Goal: Task Accomplishment & Management: Manage account settings

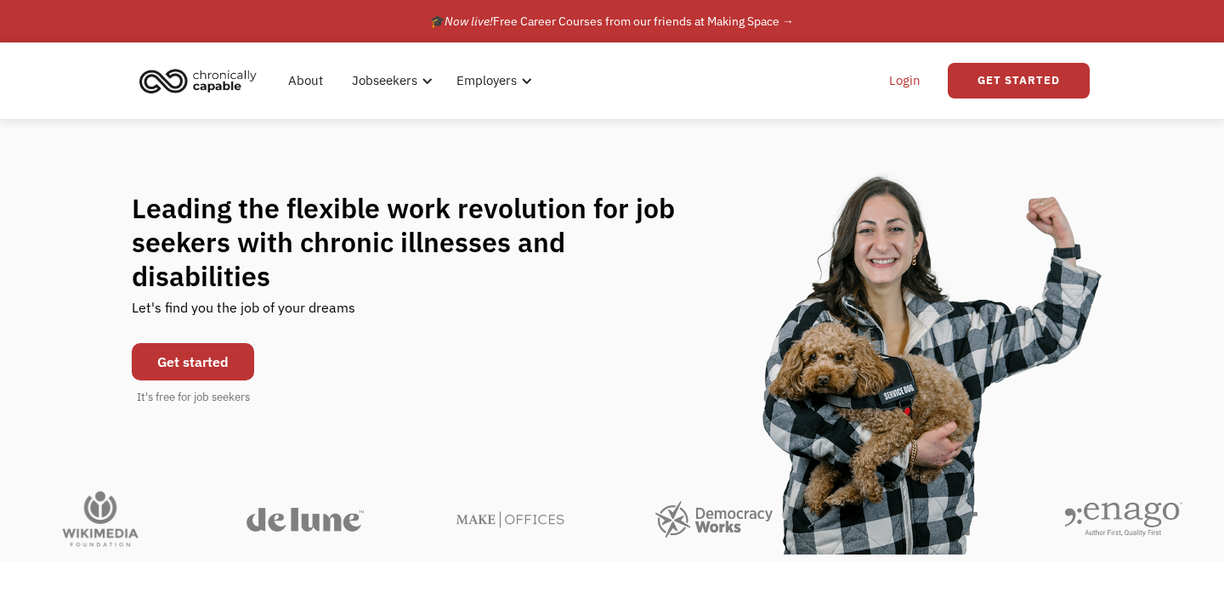
click at [918, 76] on link "Login" at bounding box center [905, 81] width 52 height 54
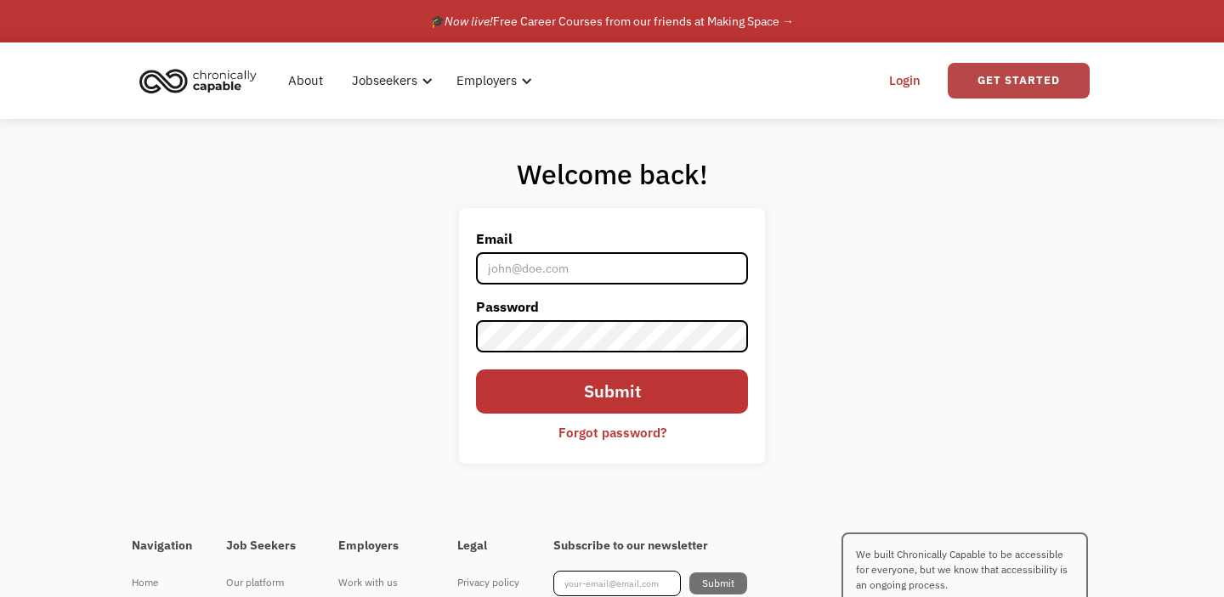
click at [1004, 85] on link "Get Started" at bounding box center [1019, 81] width 142 height 36
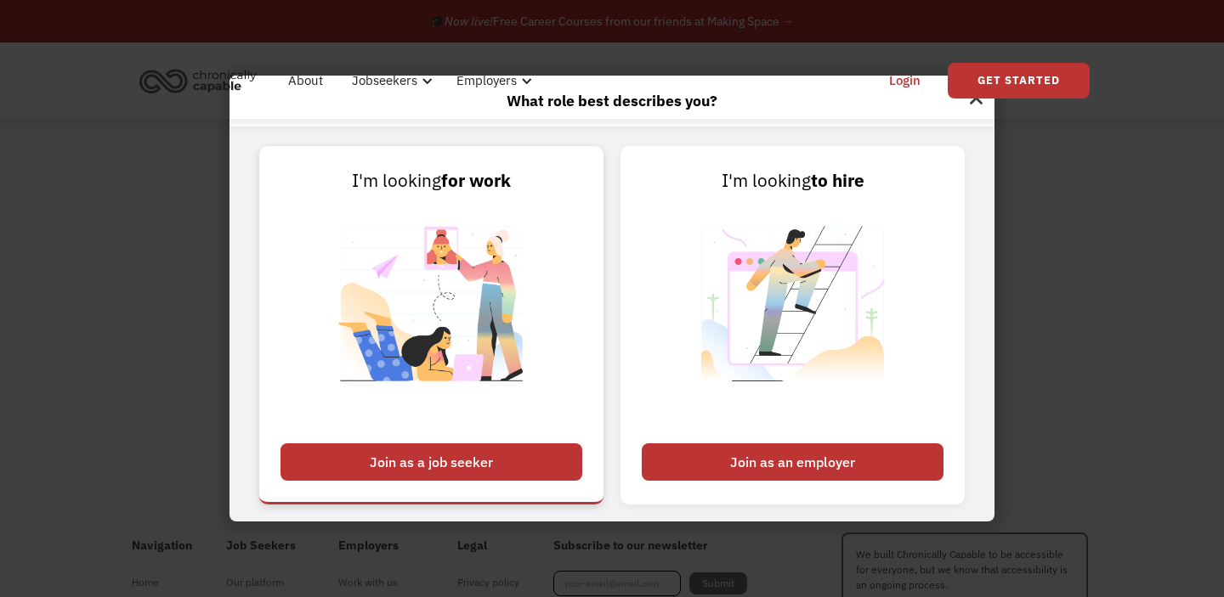
click at [444, 467] on div "Join as a job seeker" at bounding box center [431, 462] width 302 height 37
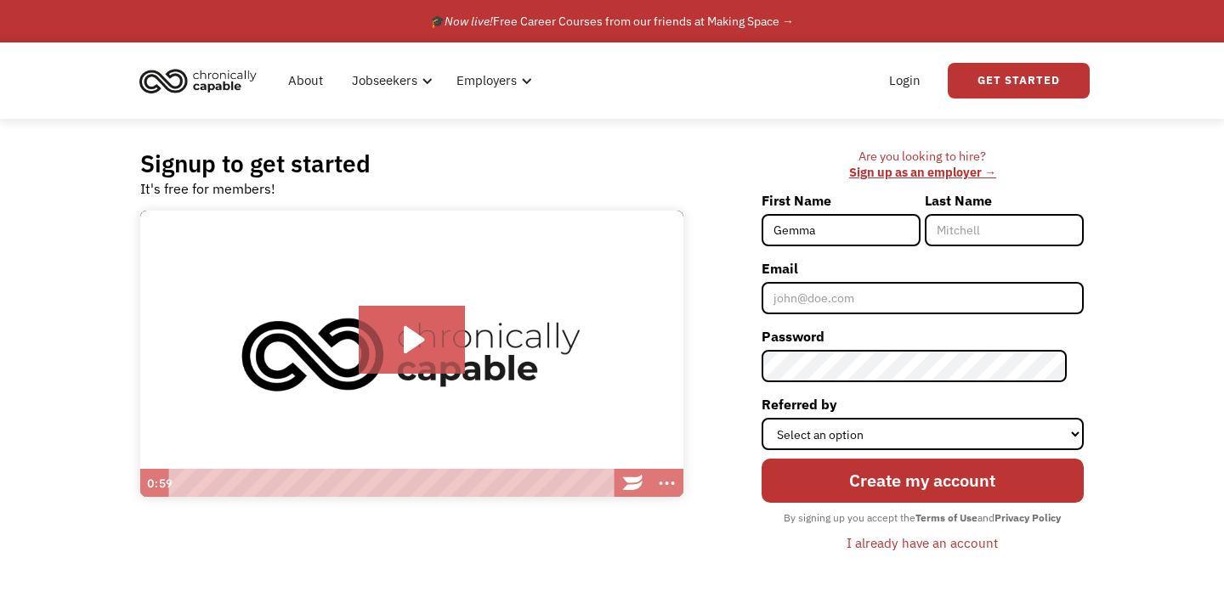
type input "[PERSON_NAME] "[PERSON_NAME]""
click at [963, 207] on label "Last Name" at bounding box center [1004, 200] width 159 height 27
click at [963, 214] on input "Last Name" at bounding box center [1004, 230] width 159 height 32
click at [960, 233] on input "Last Name" at bounding box center [1004, 230] width 159 height 32
type input "Broun"
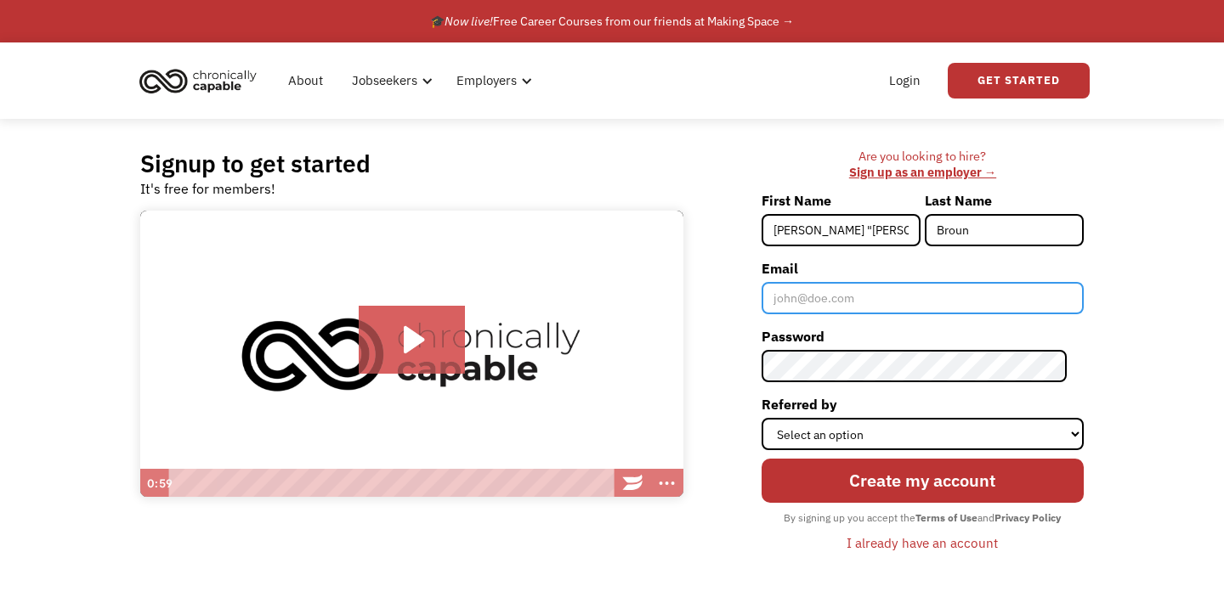
click at [874, 291] on input "Email" at bounding box center [923, 298] width 322 height 32
type input "[EMAIL_ADDRESS][DOMAIN_NAME]"
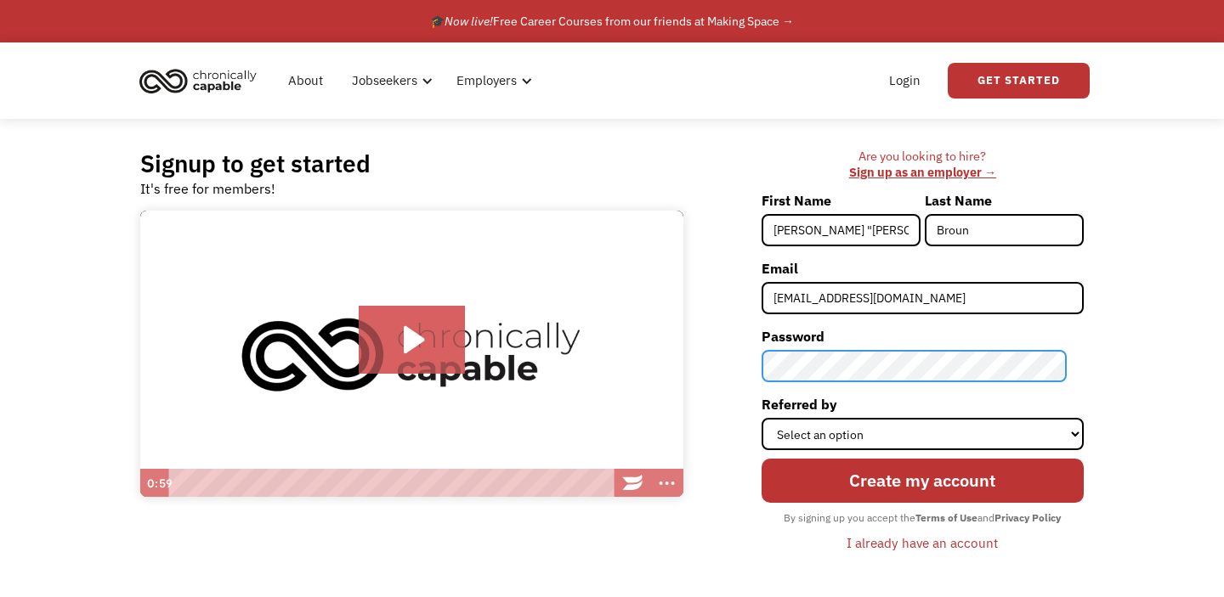
click at [694, 367] on div "Are you looking to hire? ‍ Sign up as an employer → First Name Gemma "Quinn" La…" at bounding box center [892, 360] width 400 height 422
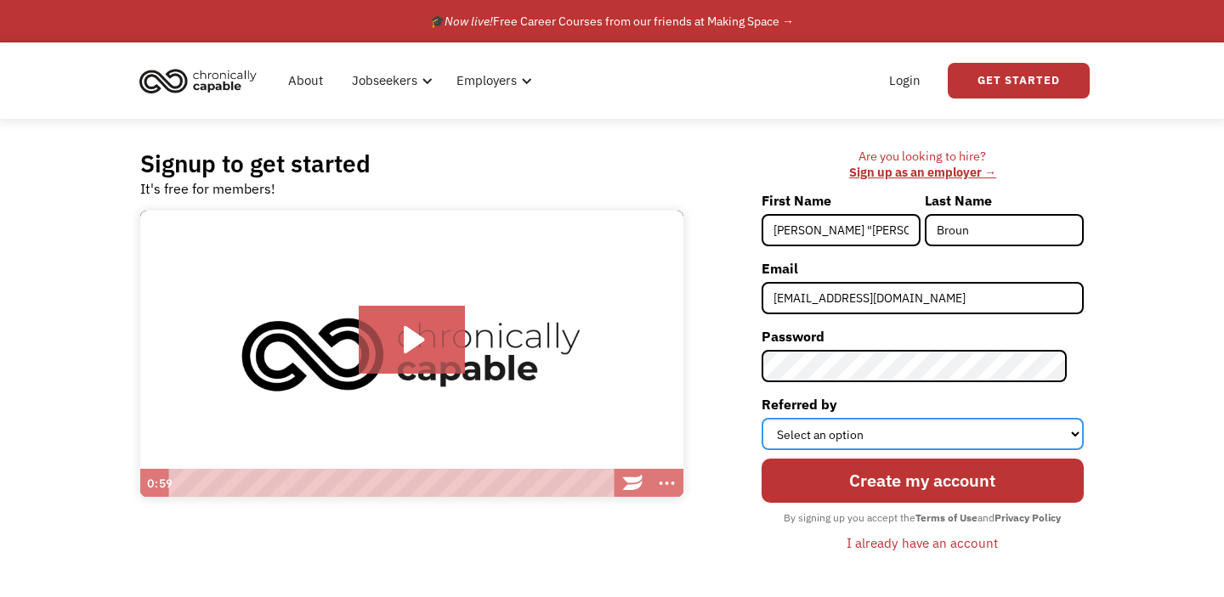
click at [891, 435] on select "Select an option Instagram Facebook Twitter Search Engine News Article Word of …" at bounding box center [923, 434] width 322 height 32
select select "Word of Mouth"
click at [778, 418] on select "Select an option Instagram Facebook Twitter Search Engine News Article Word of …" at bounding box center [923, 434] width 322 height 32
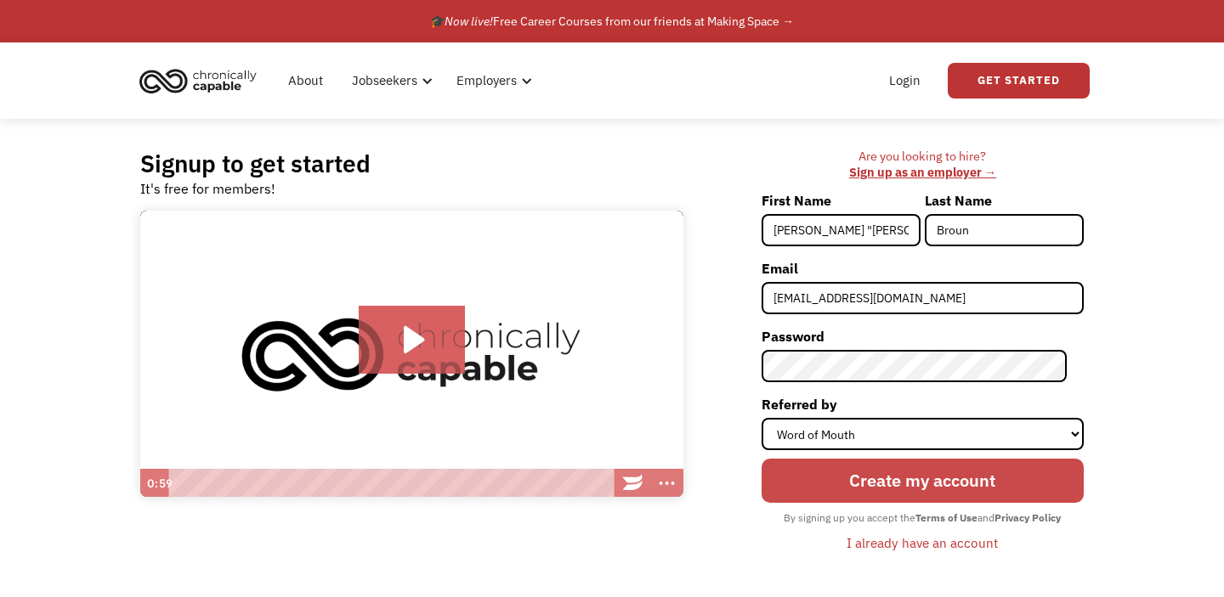
click at [871, 480] on input "Create my account" at bounding box center [923, 481] width 322 height 44
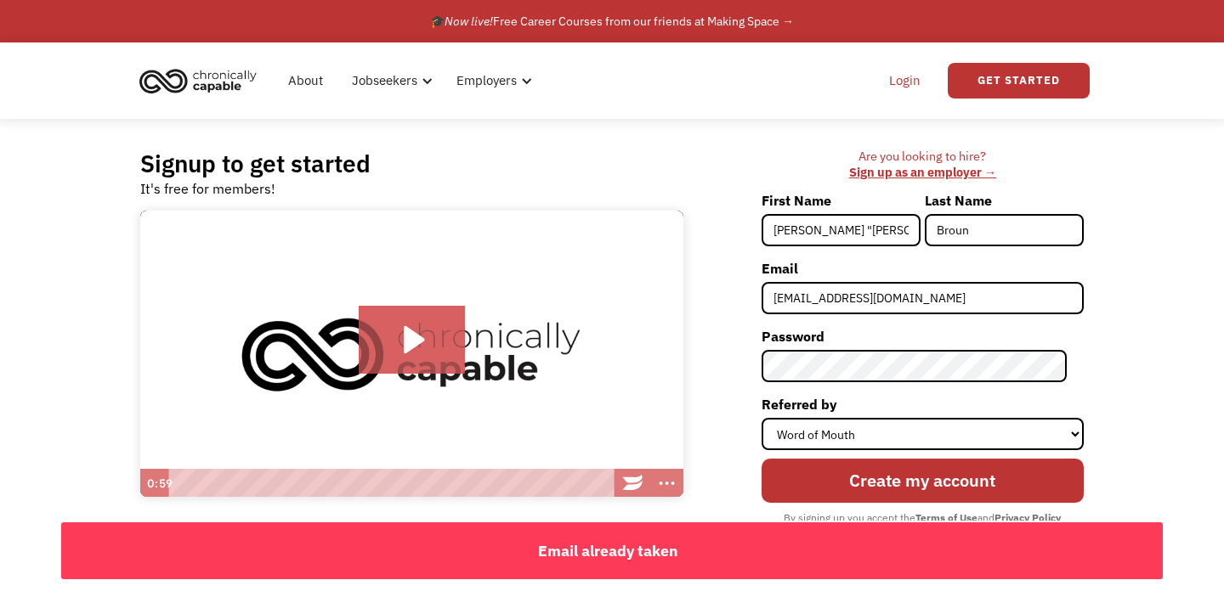
click at [899, 88] on link "Login" at bounding box center [905, 81] width 52 height 54
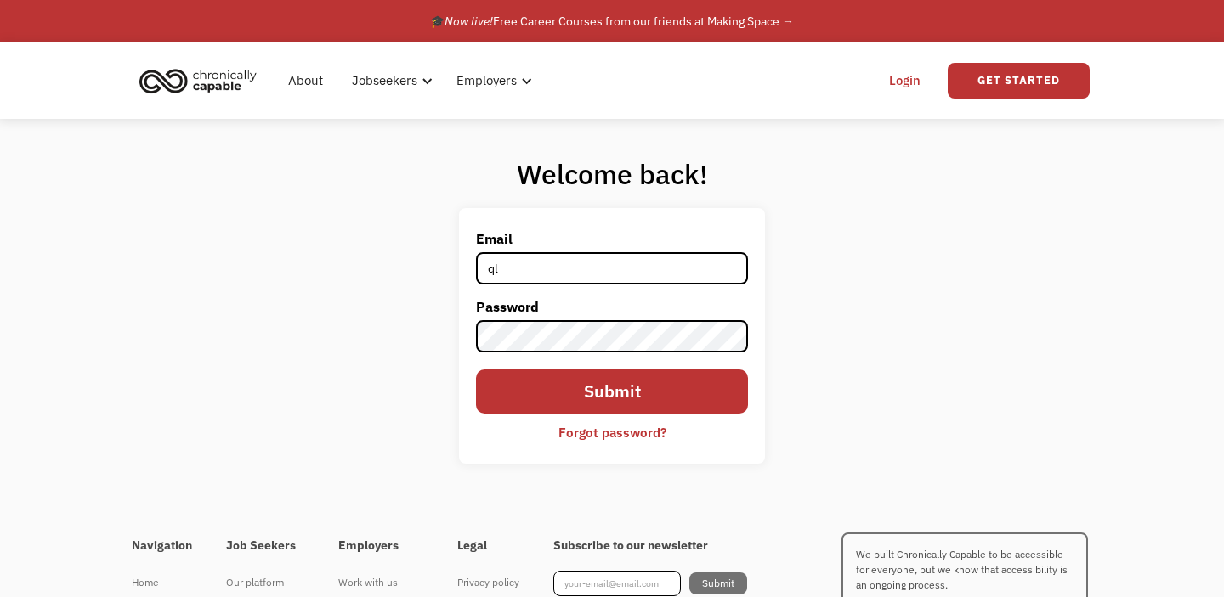
type input "[EMAIL_ADDRESS][DOMAIN_NAME]"
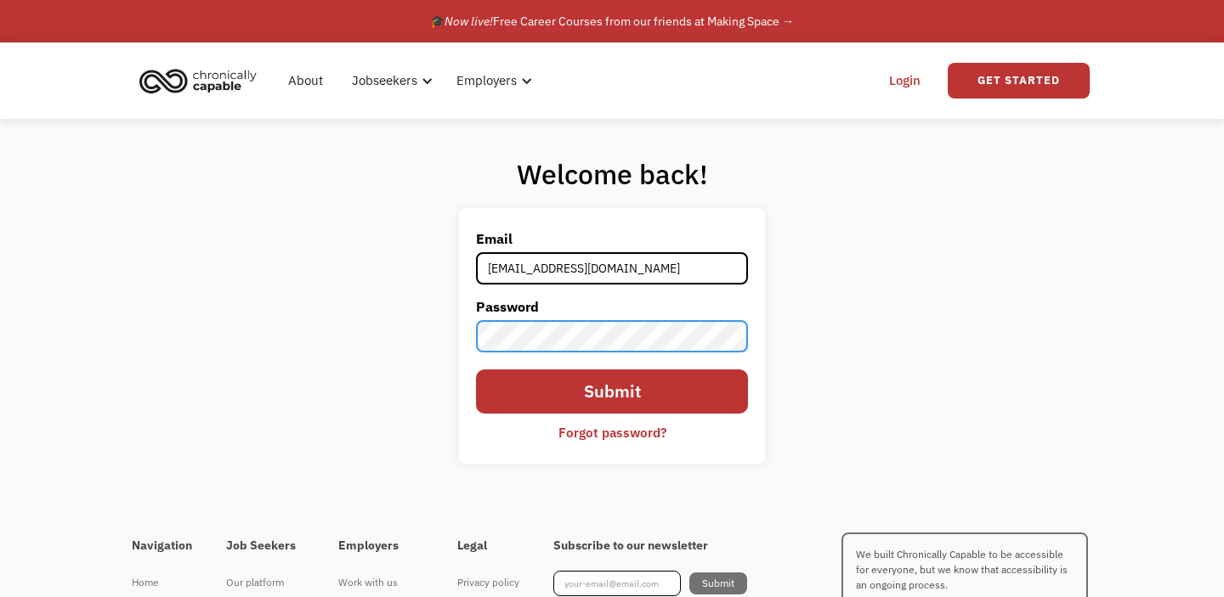
click at [476, 370] on input "Submit" at bounding box center [612, 392] width 272 height 44
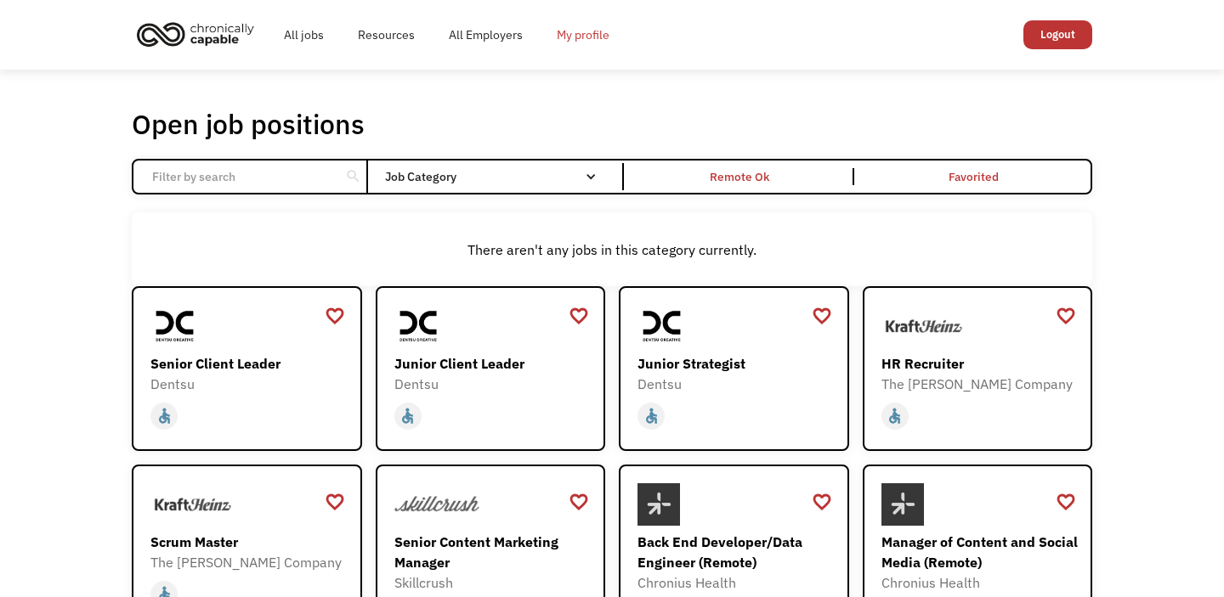
click at [590, 42] on link "My profile" at bounding box center [583, 35] width 87 height 54
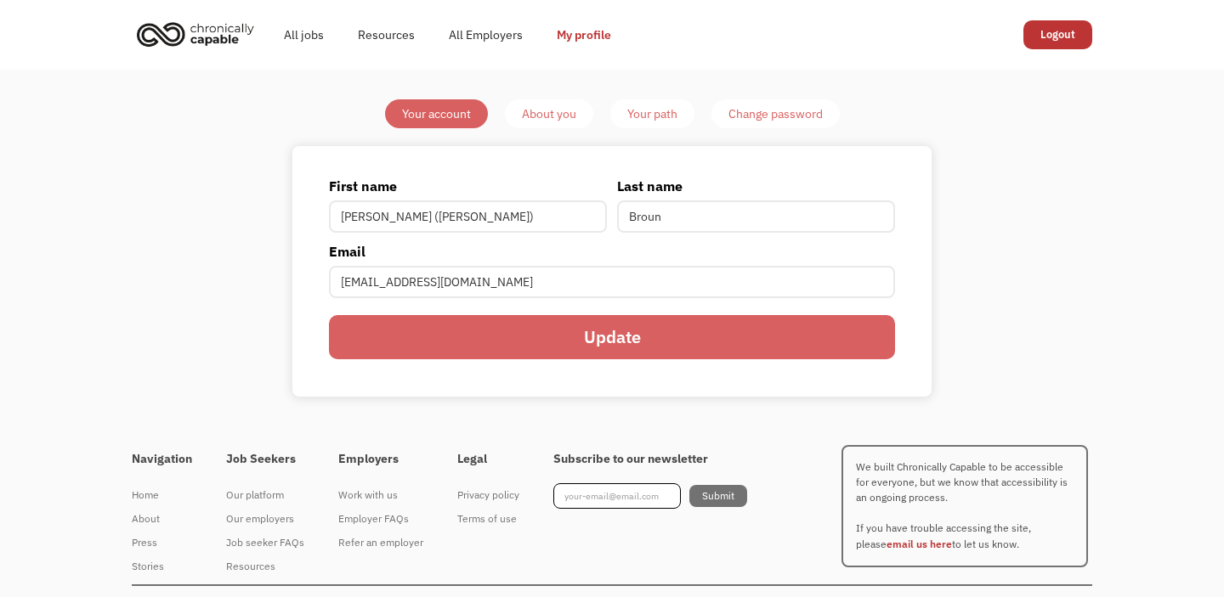
click at [546, 113] on div "About you" at bounding box center [549, 114] width 54 height 20
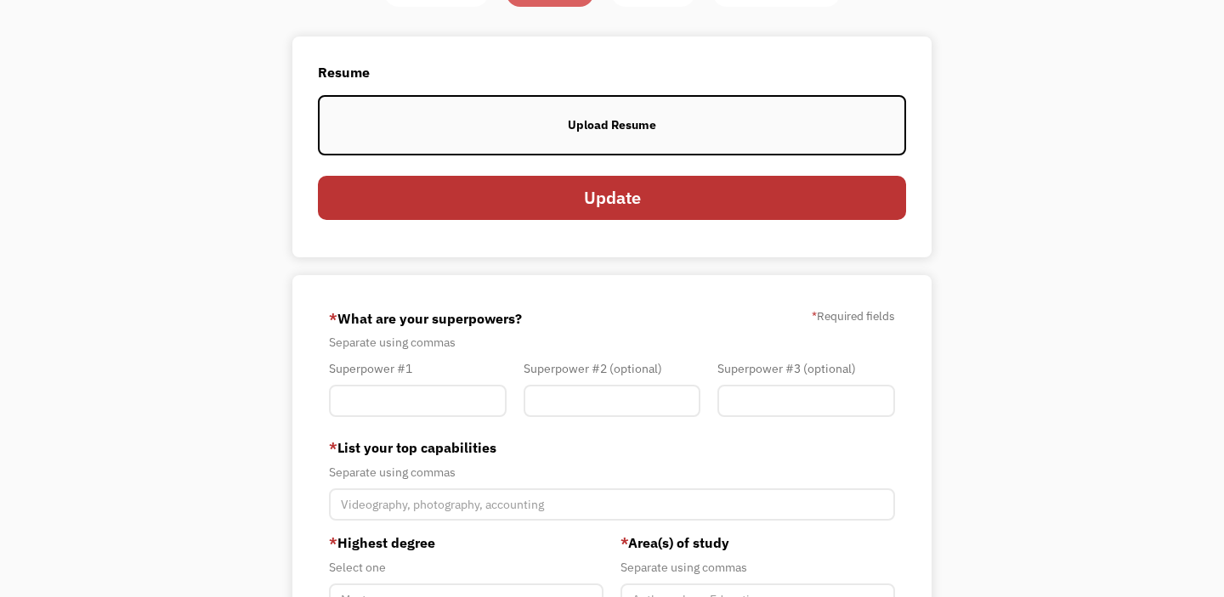
scroll to position [132, 0]
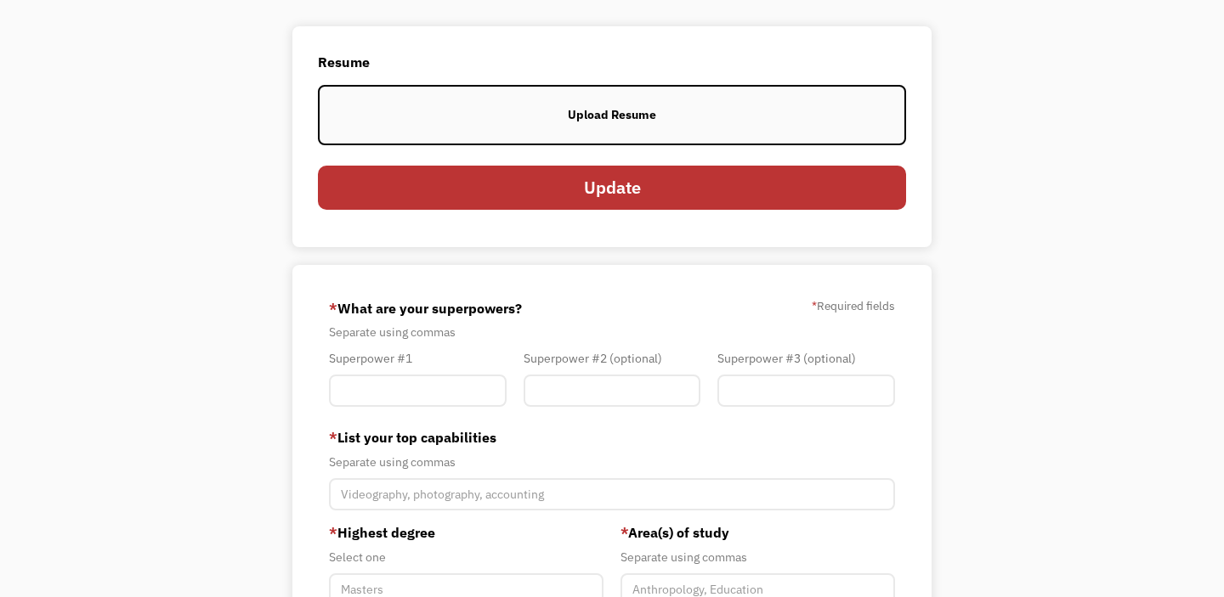
click at [618, 110] on div "Upload Resume" at bounding box center [612, 115] width 88 height 20
click at [546, 114] on label "Upload Resume" at bounding box center [612, 114] width 588 height 59
click at [636, 126] on label "Upload Resume" at bounding box center [612, 114] width 588 height 59
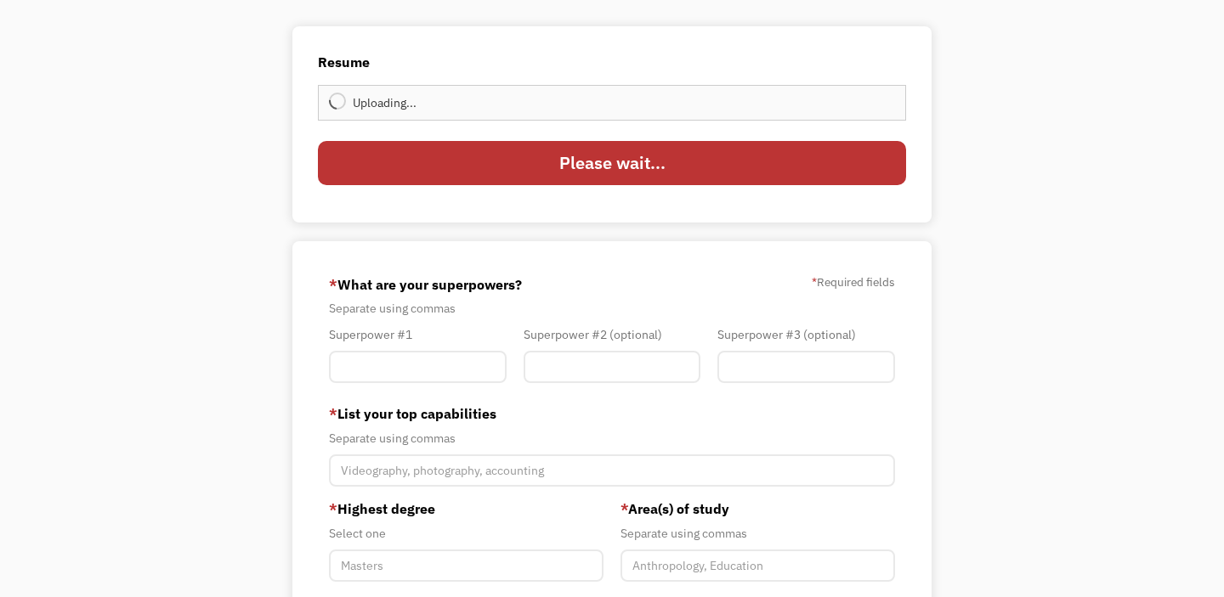
type input "Update"
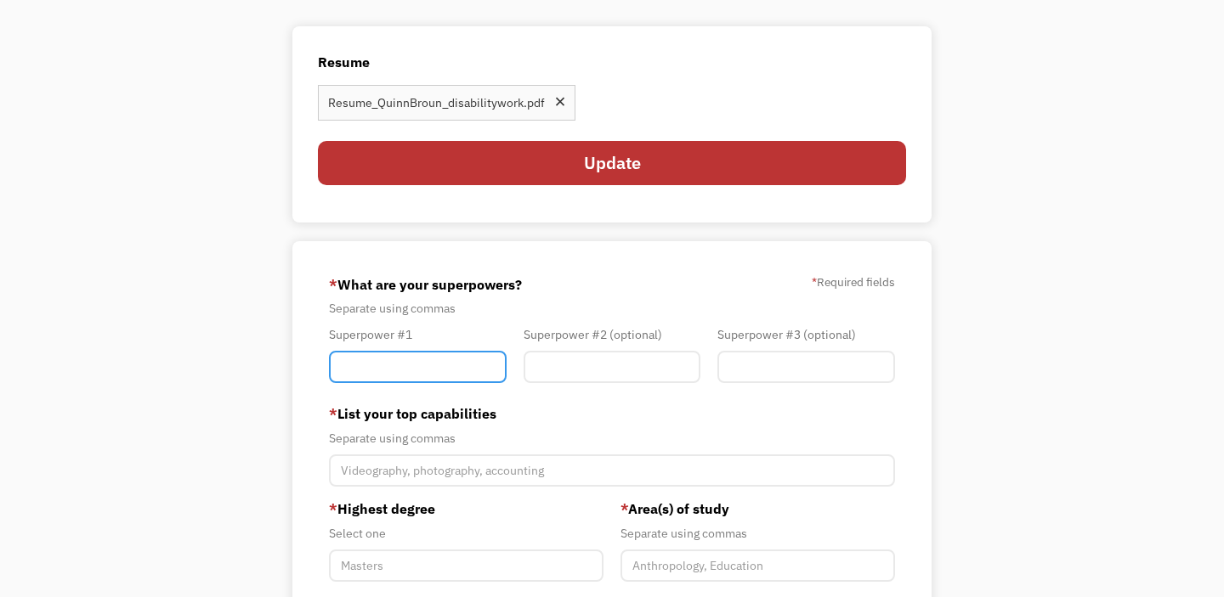
click at [404, 369] on input "Member-You-Update" at bounding box center [418, 367] width 178 height 32
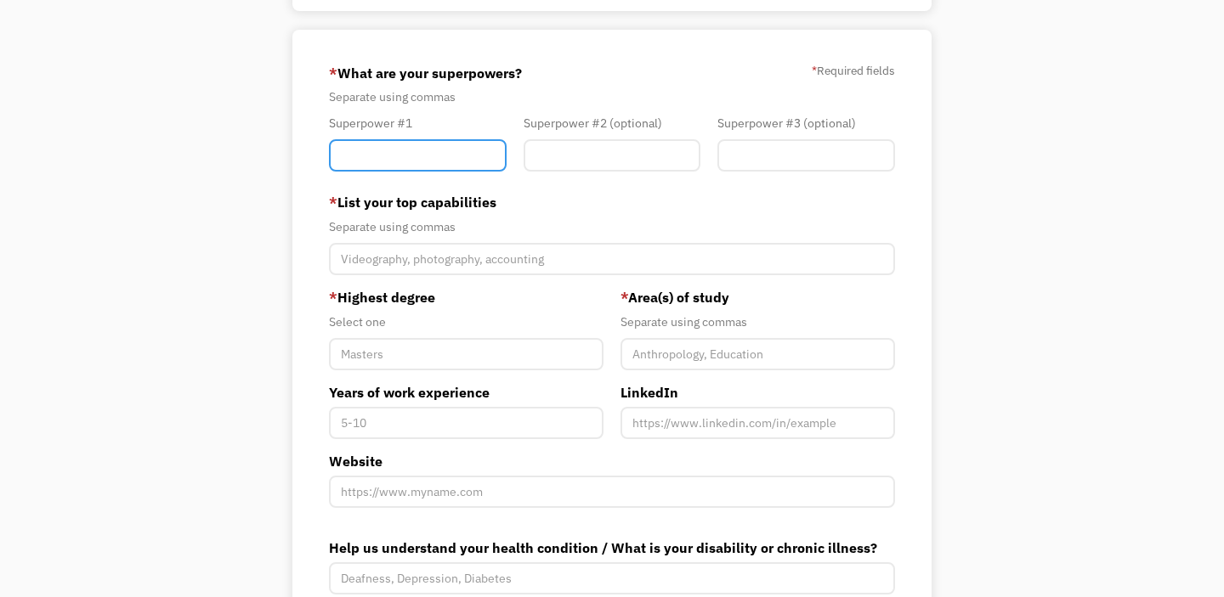
scroll to position [348, 0]
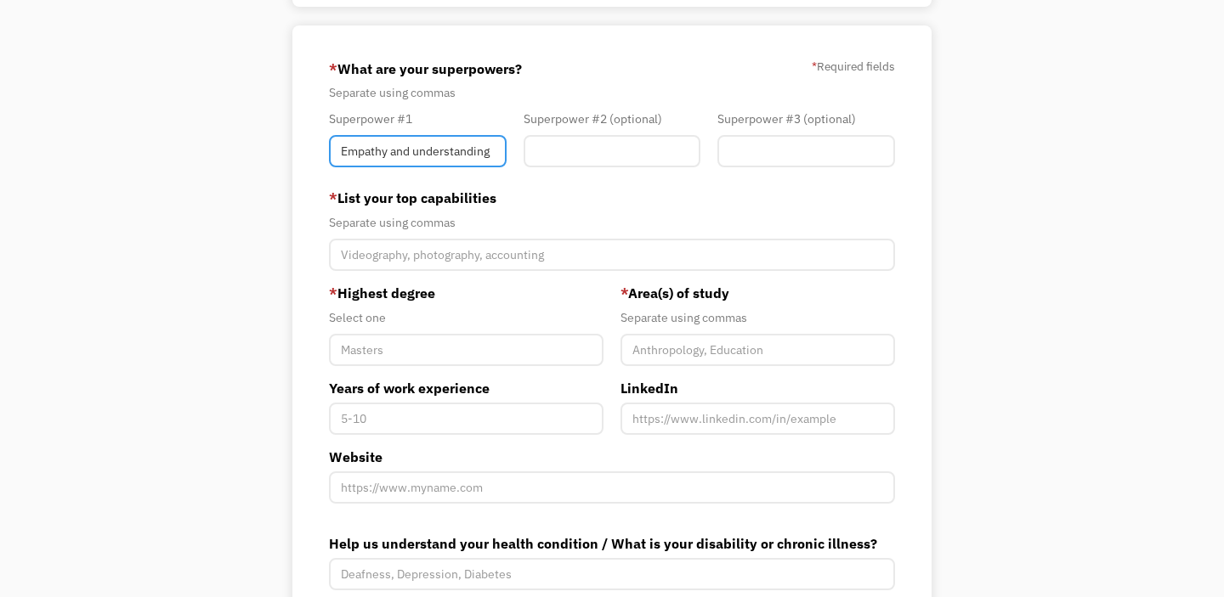
type input "Empathy and understanding"
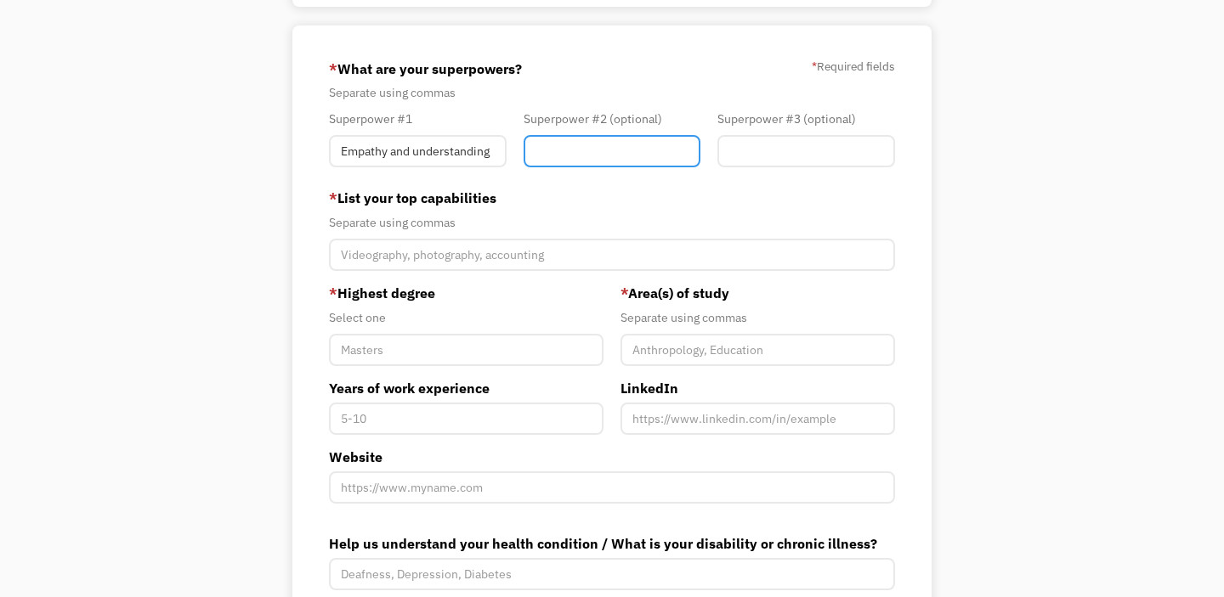
click at [546, 139] on input "Member-You-Update" at bounding box center [613, 151] width 178 height 32
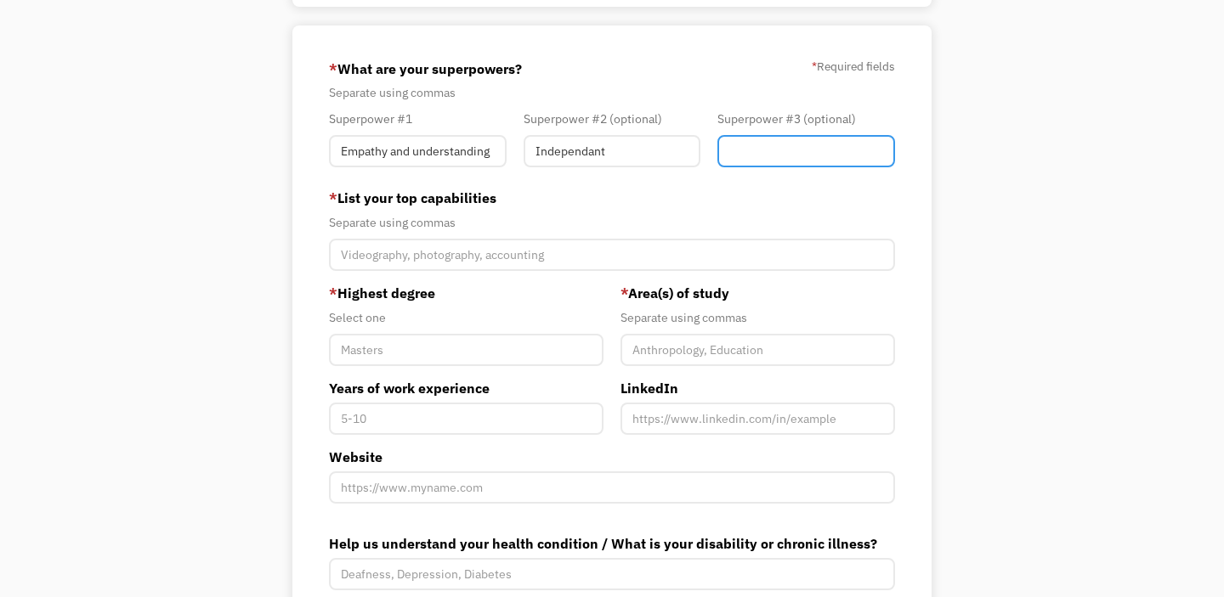
click at [754, 151] on input "Member-You-Update" at bounding box center [806, 151] width 178 height 32
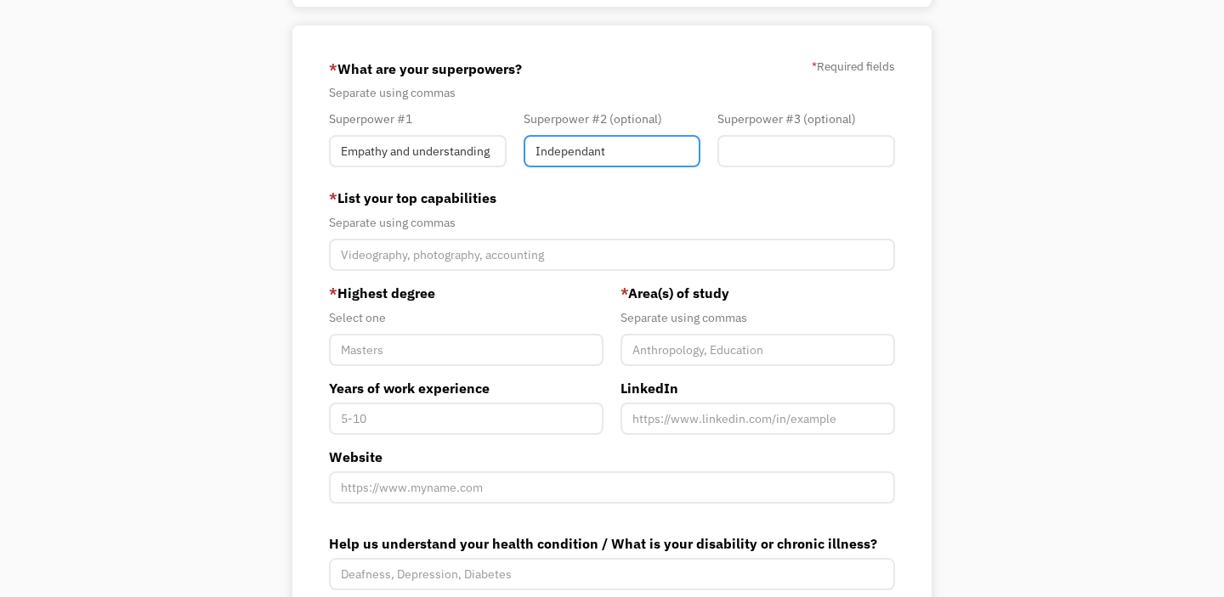
click at [687, 149] on input "Independant" at bounding box center [613, 151] width 178 height 32
type input "I"
type input "Initiative"
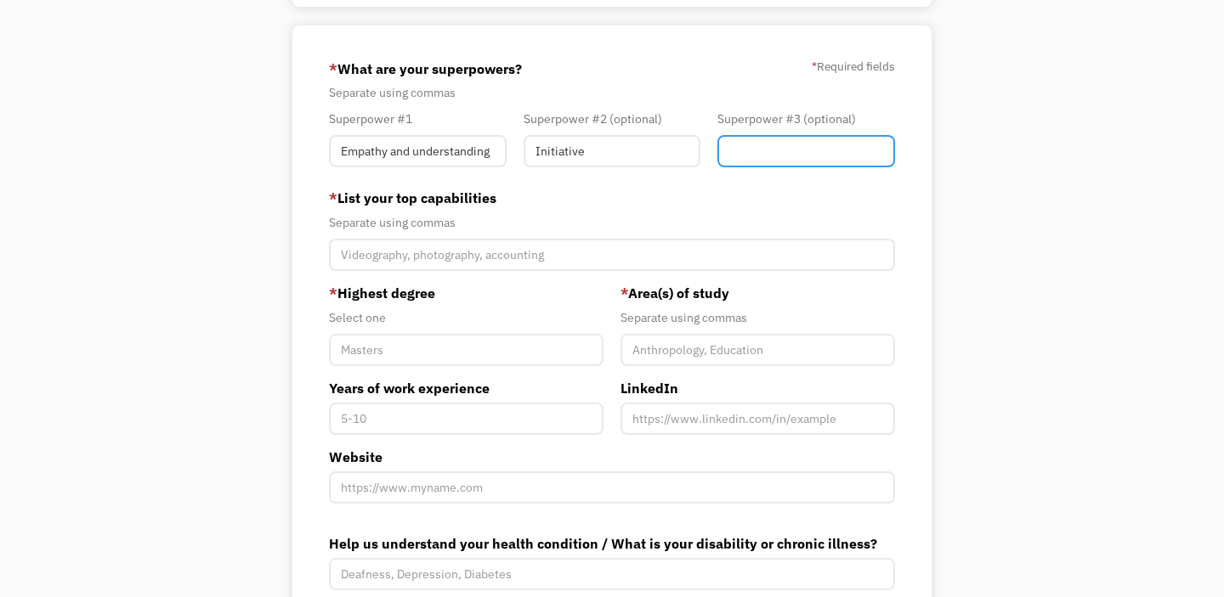
click at [814, 144] on input "Member-You-Update" at bounding box center [806, 151] width 178 height 32
type input "Passion"
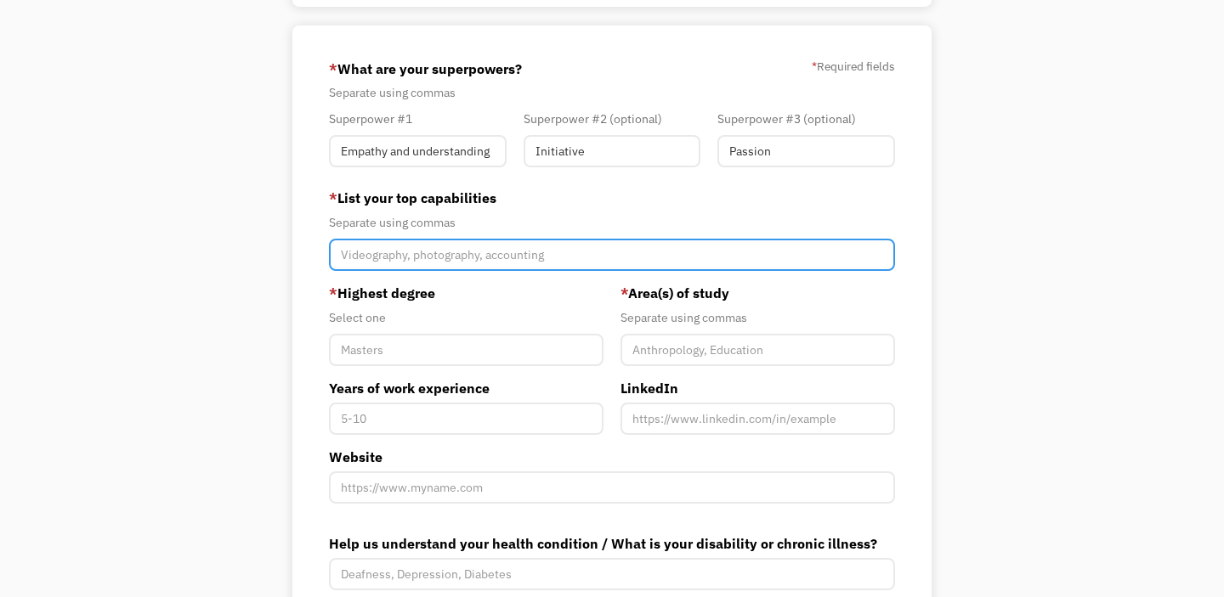
click at [510, 258] on input "Member-You-Update" at bounding box center [612, 255] width 566 height 32
type input "behaviour management, personal care, computer skills, customer service"
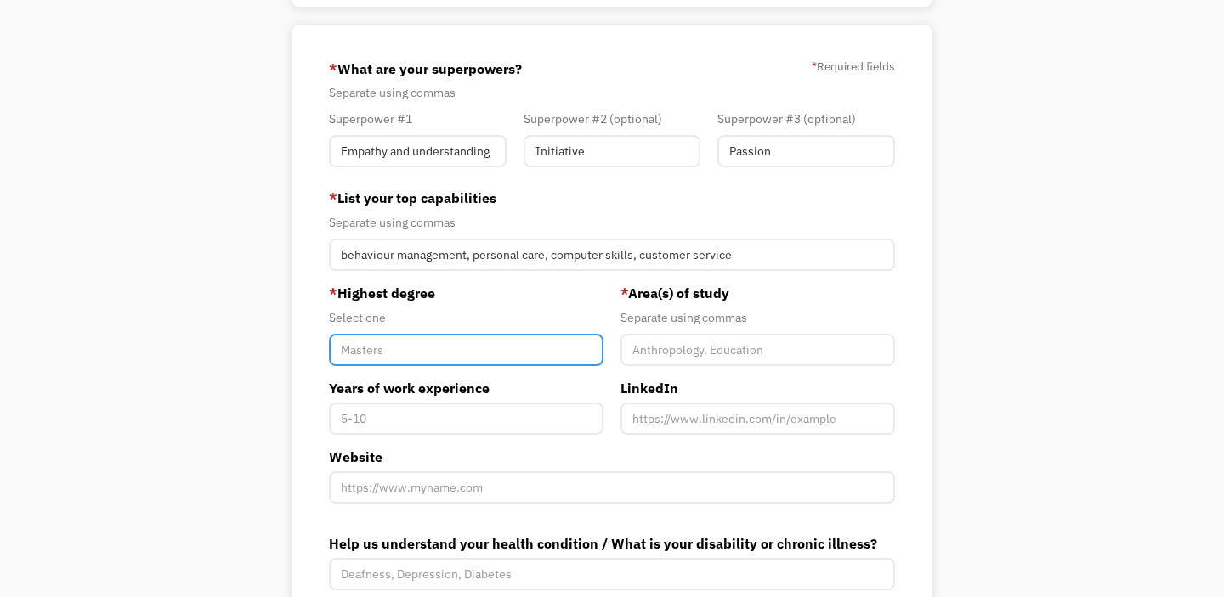
click at [432, 346] on input "Member-You-Update" at bounding box center [466, 350] width 275 height 32
type input "Diploma"
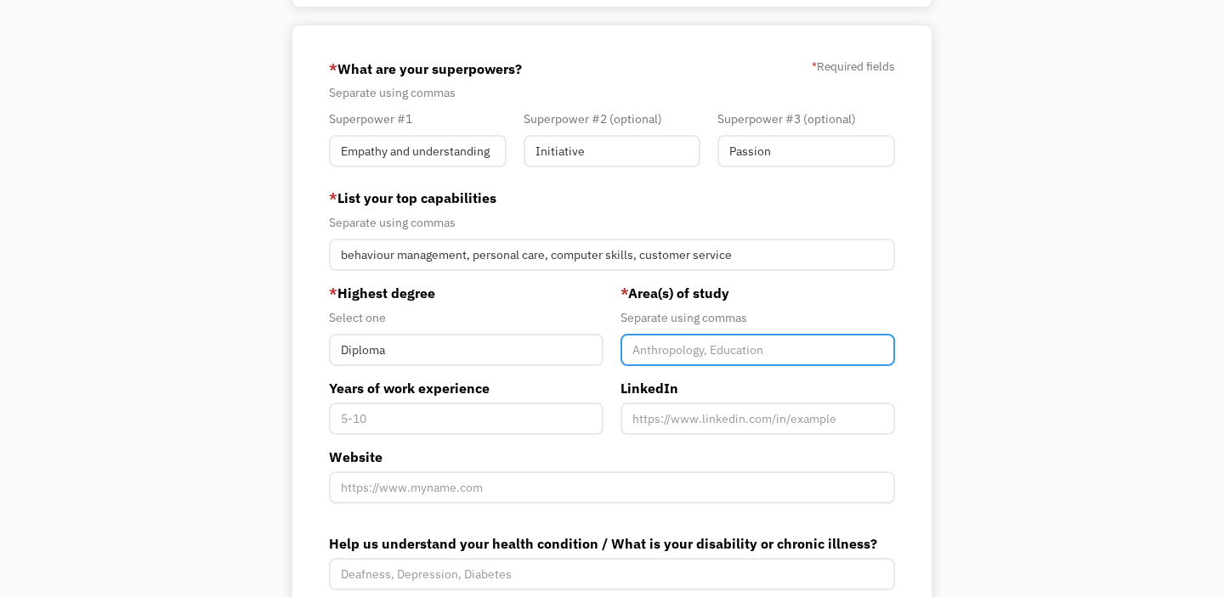
click at [654, 348] on input "Member-You-Update" at bounding box center [757, 350] width 275 height 32
type input "Media (film)"
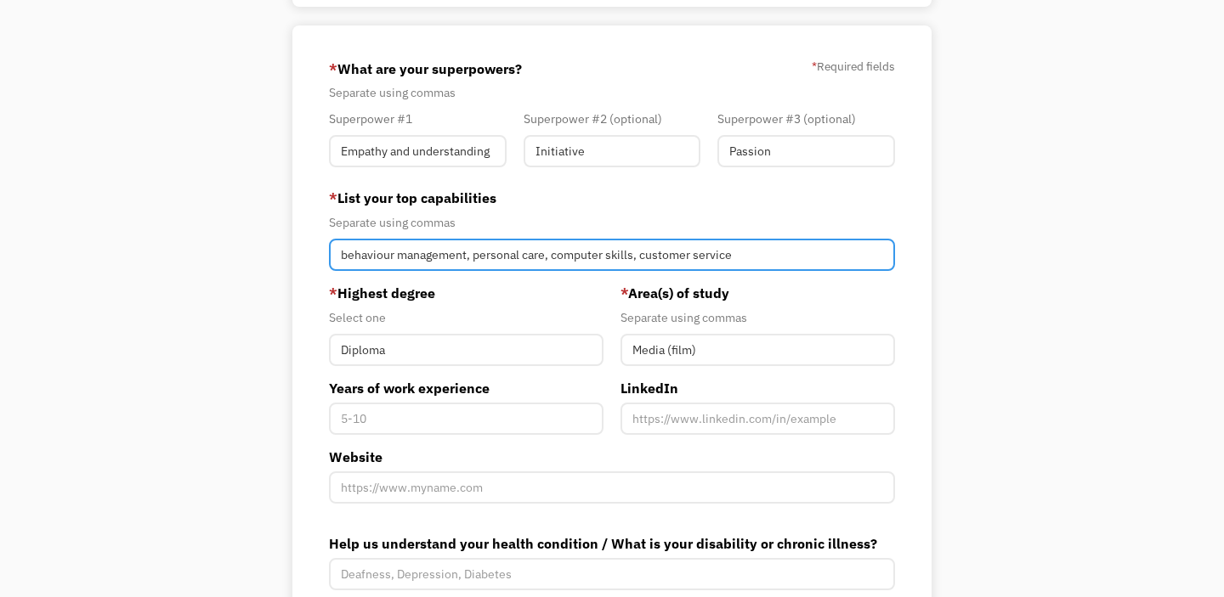
click at [791, 252] on input "behaviour management, personal care, computer skills, customer service" at bounding box center [612, 255] width 566 height 32
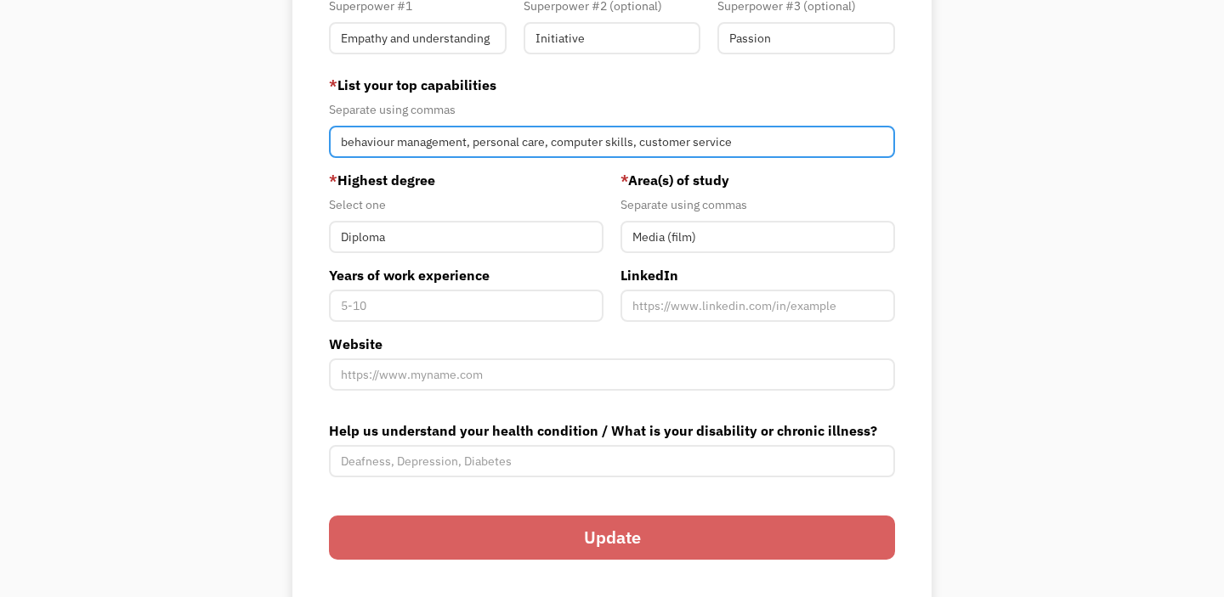
scroll to position [469, 0]
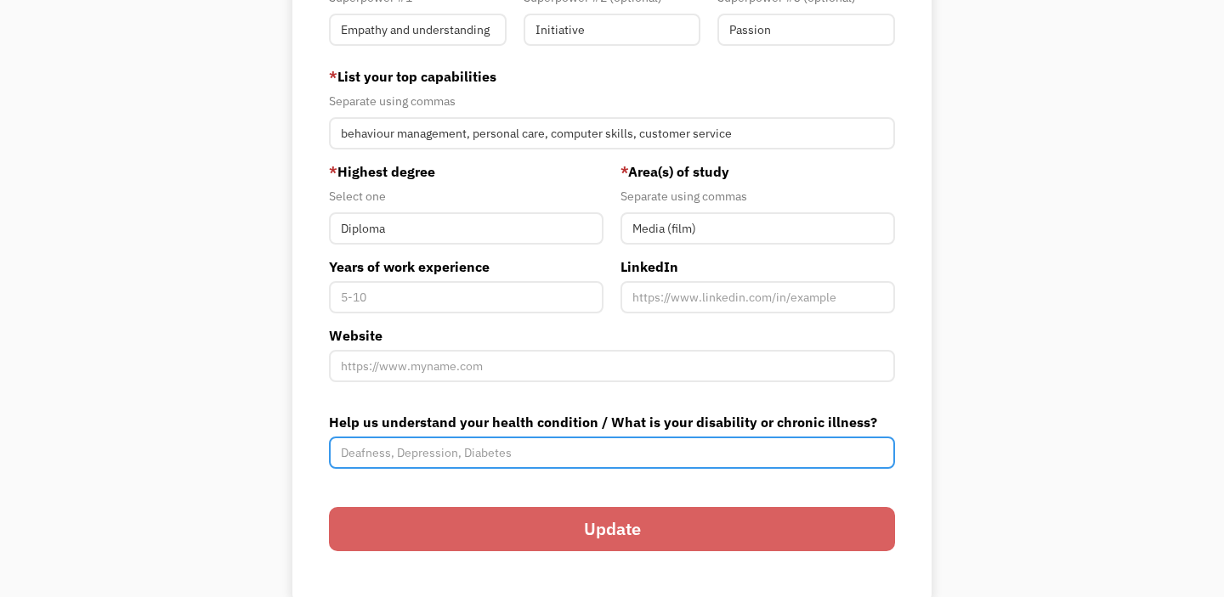
click at [601, 446] on input "Help us understand your health condition / What is your disability or chronic i…" at bounding box center [612, 453] width 566 height 32
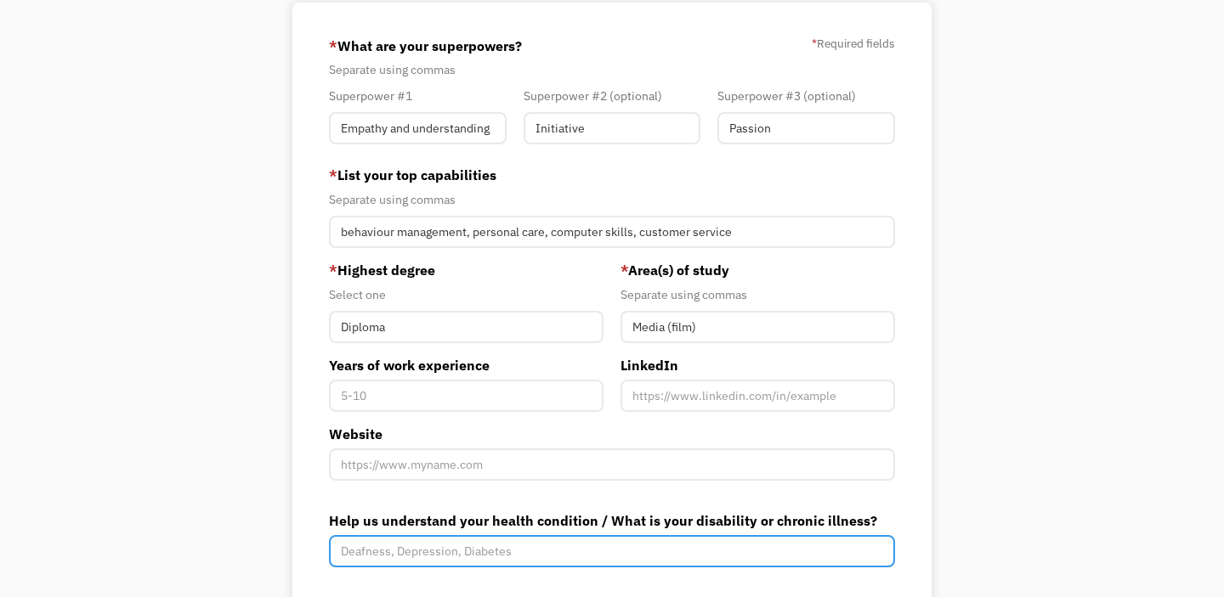
scroll to position [360, 0]
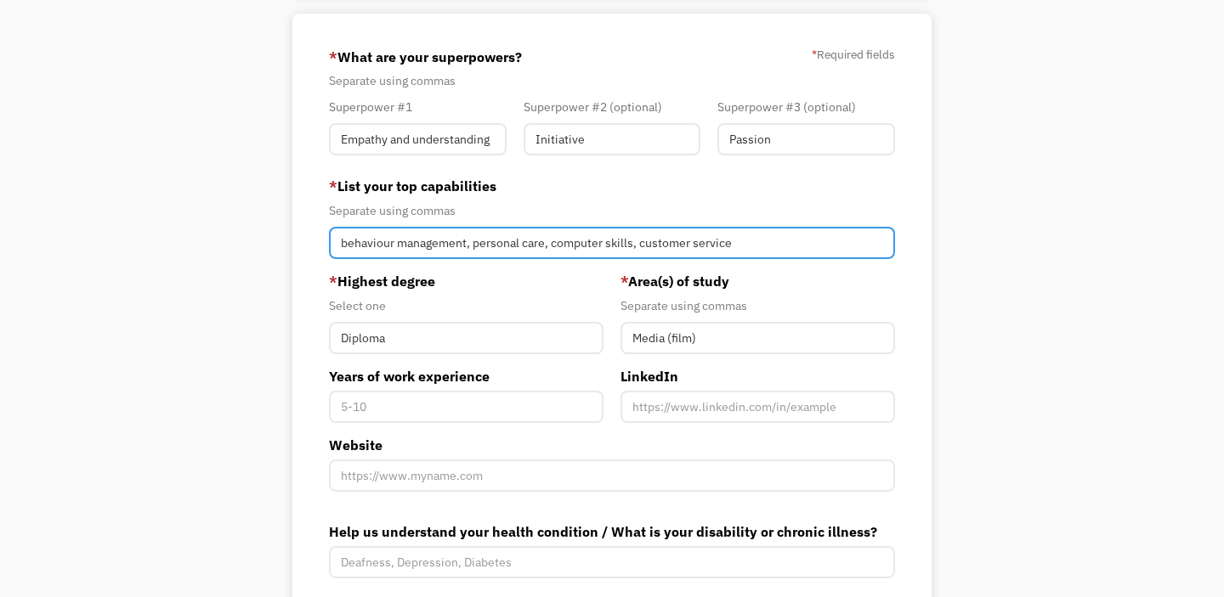
click at [767, 248] on input "behaviour management, personal care, computer skills, customer service" at bounding box center [612, 243] width 566 height 32
type input "behaviour management, personal care, computer skills, customer service, cleanin…"
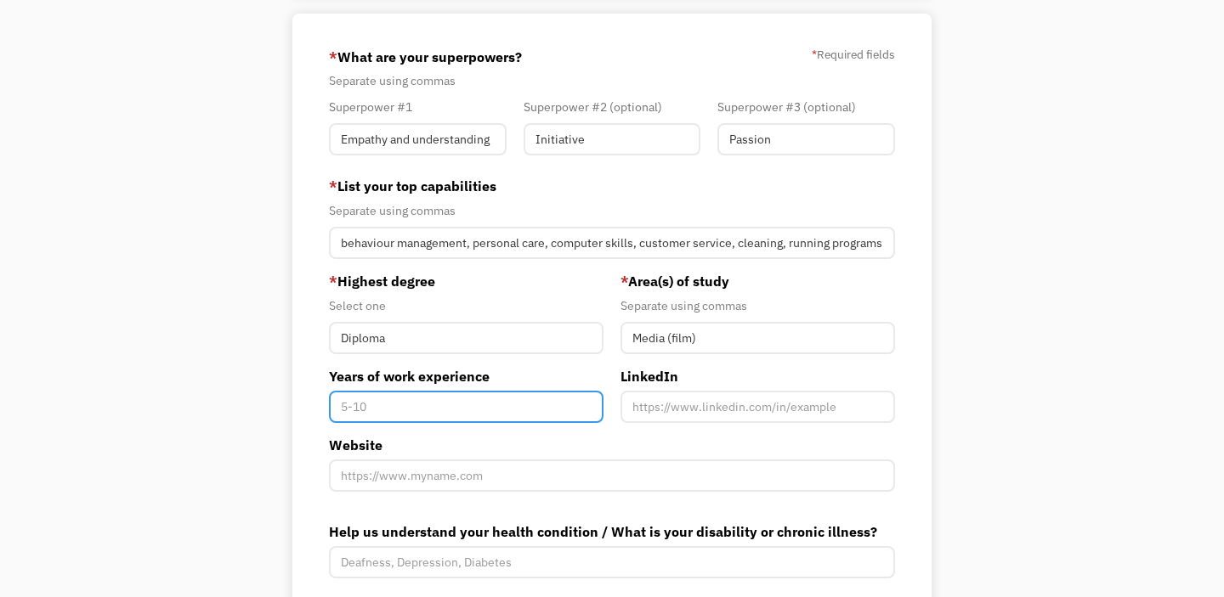
click at [506, 405] on input "Years of work experience" at bounding box center [466, 407] width 275 height 32
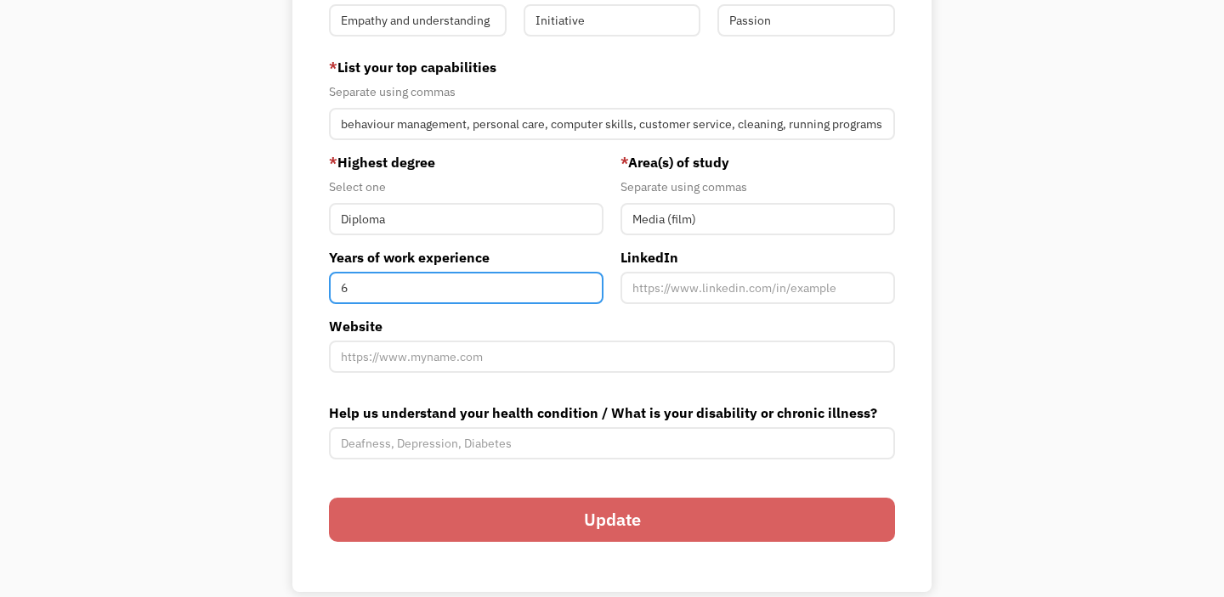
scroll to position [484, 0]
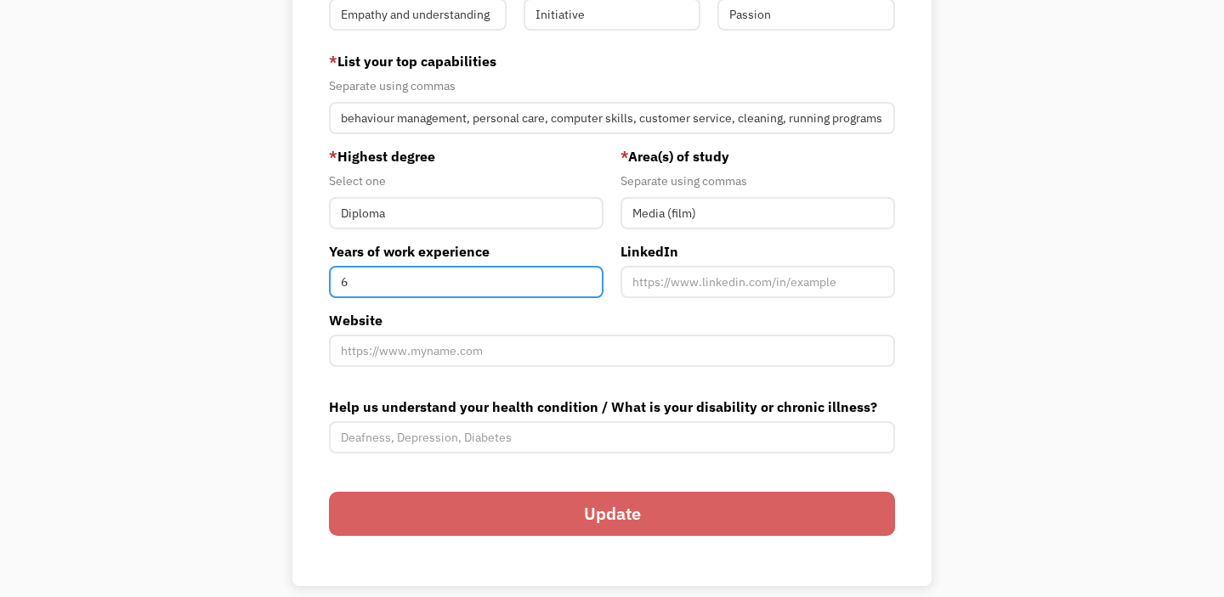
type input "6"
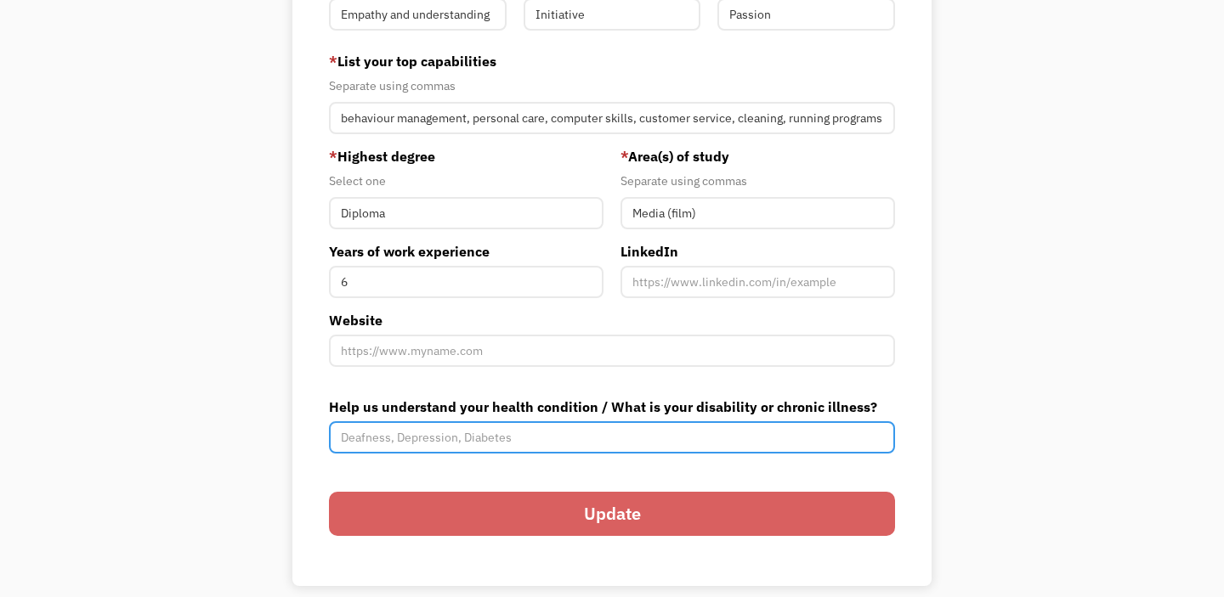
click at [551, 441] on input "Help us understand your health condition / What is your disability or chronic i…" at bounding box center [612, 438] width 566 height 32
click at [438, 440] on input "autism, adhd, use cane or walker" at bounding box center [612, 438] width 566 height 32
type input "[MEDICAL_DATA], [MEDICAL_DATA], uses cane or [PERSON_NAME]"
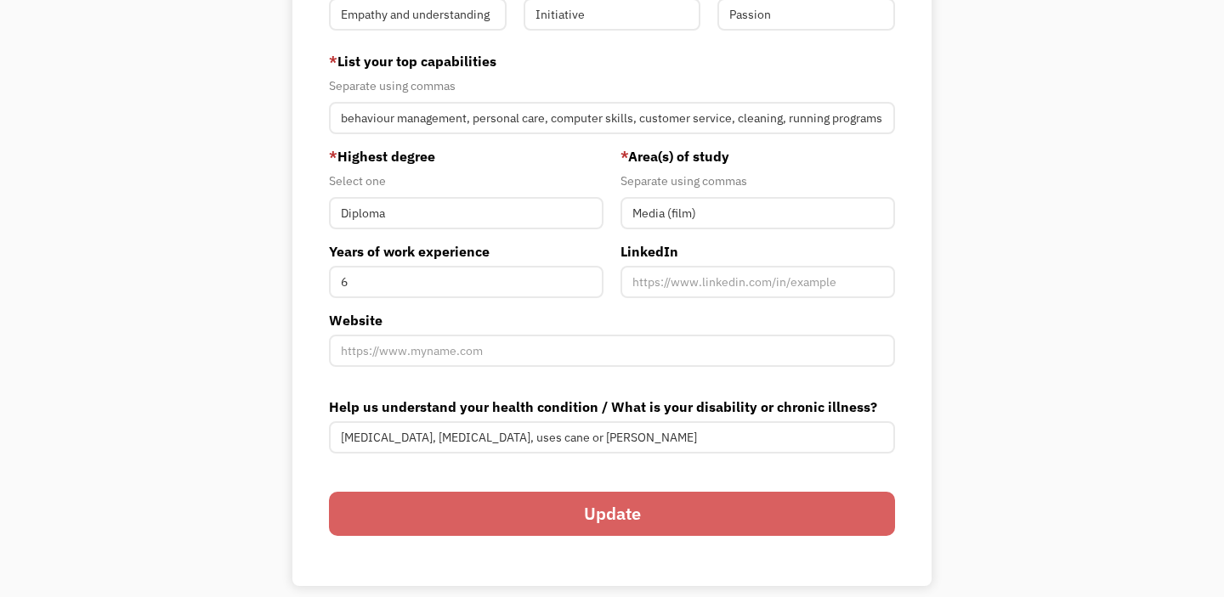
click at [586, 512] on input "Update" at bounding box center [612, 514] width 566 height 44
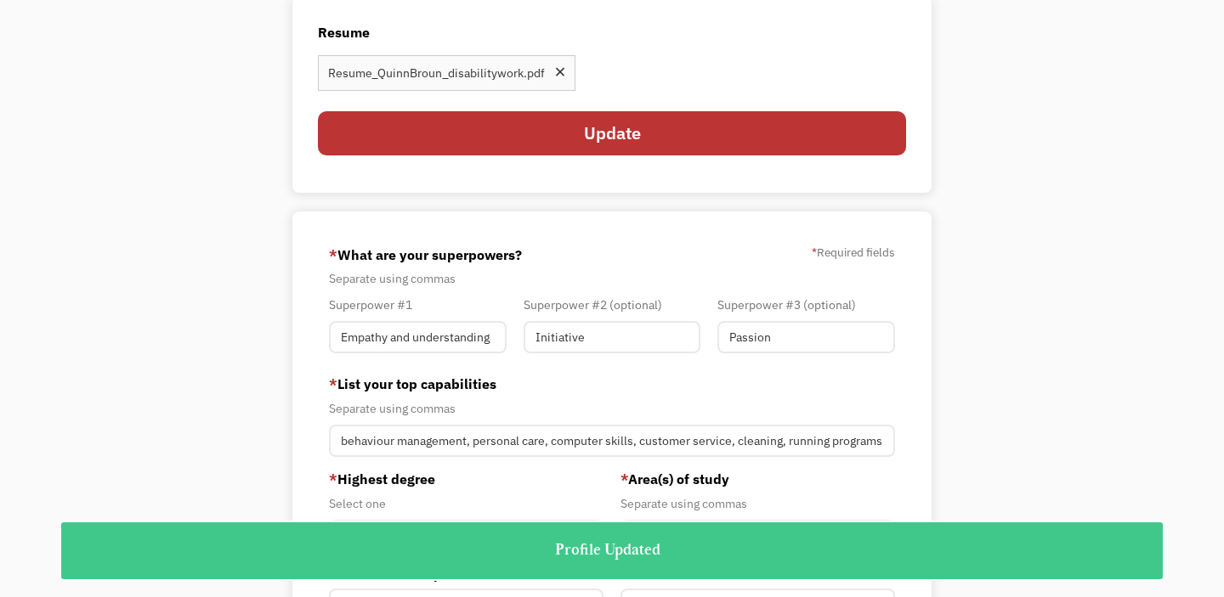
scroll to position [0, 0]
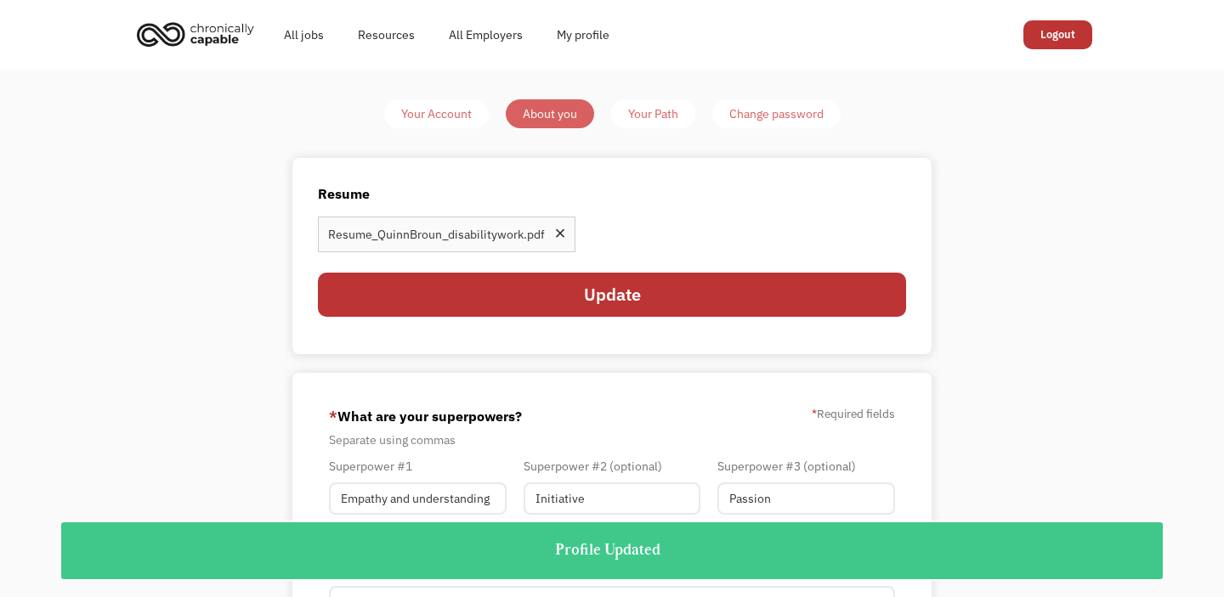
click at [636, 124] on link "Your Path" at bounding box center [653, 113] width 84 height 29
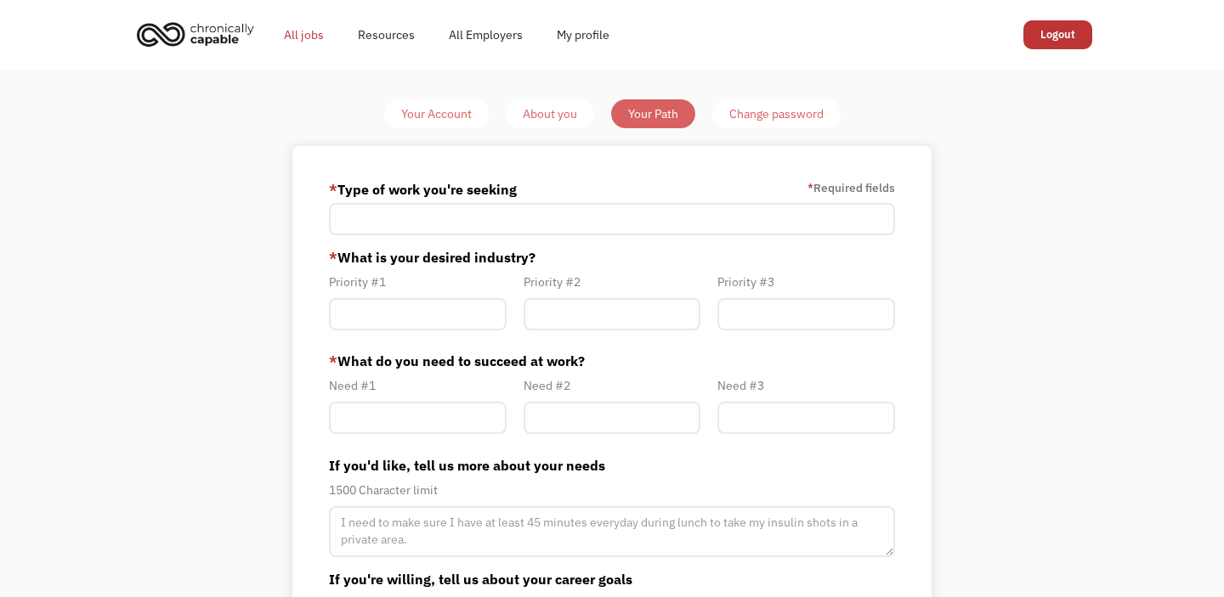
click at [302, 34] on link "All jobs" at bounding box center [304, 35] width 74 height 54
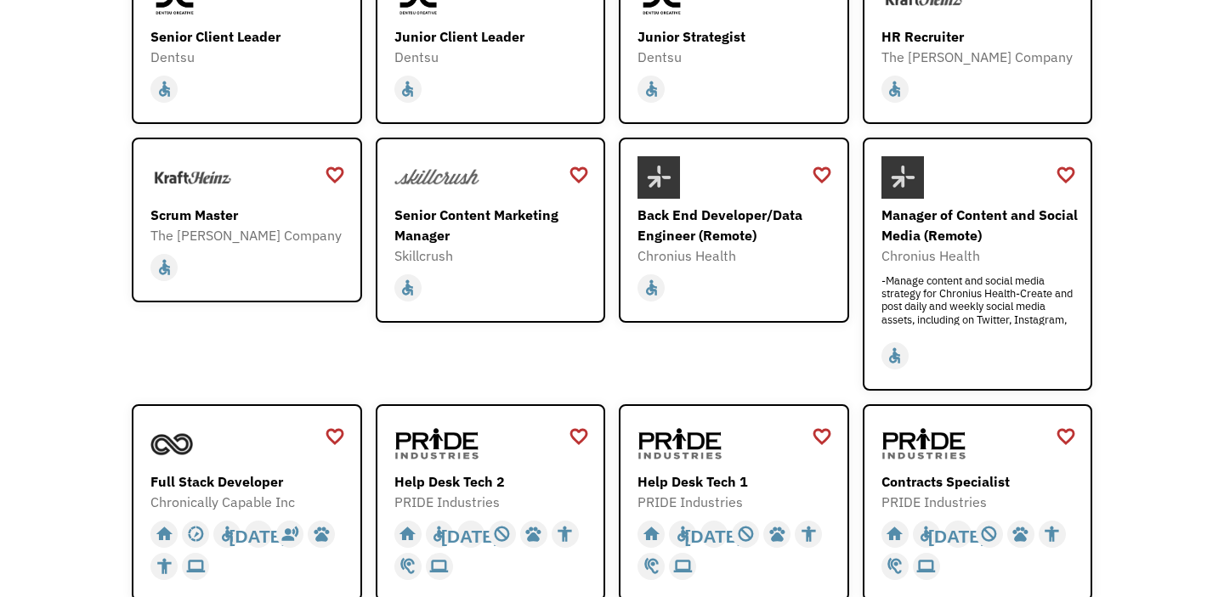
scroll to position [331, 0]
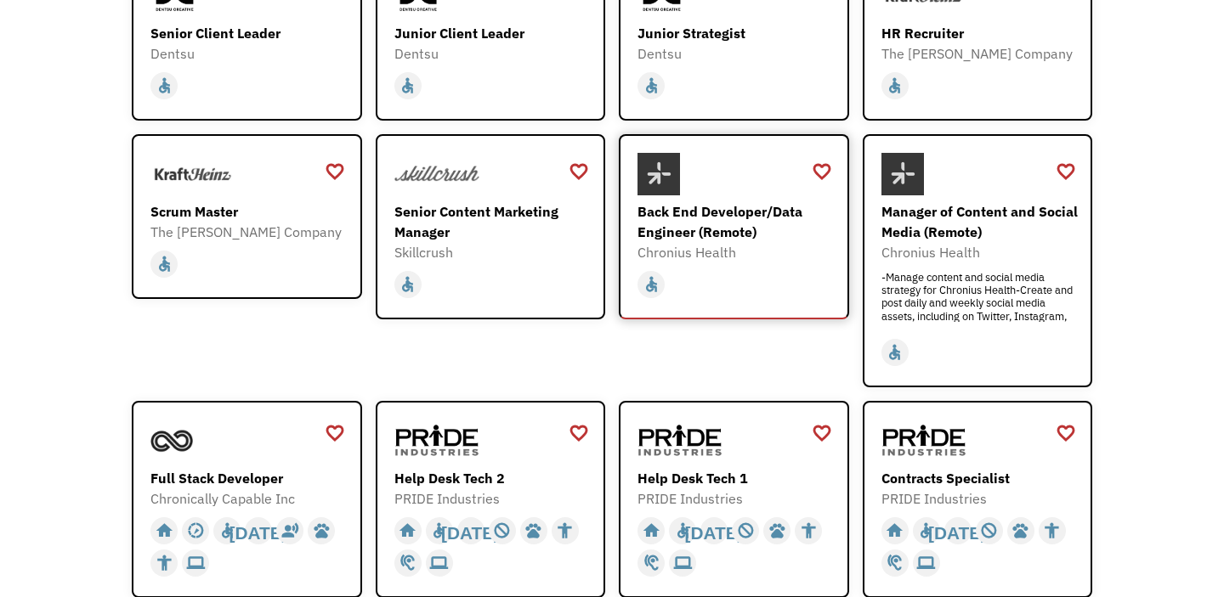
click at [695, 274] on div "home slow_motion_video accessible [DATE] not_interested supervisor_account reco…" at bounding box center [735, 285] width 197 height 32
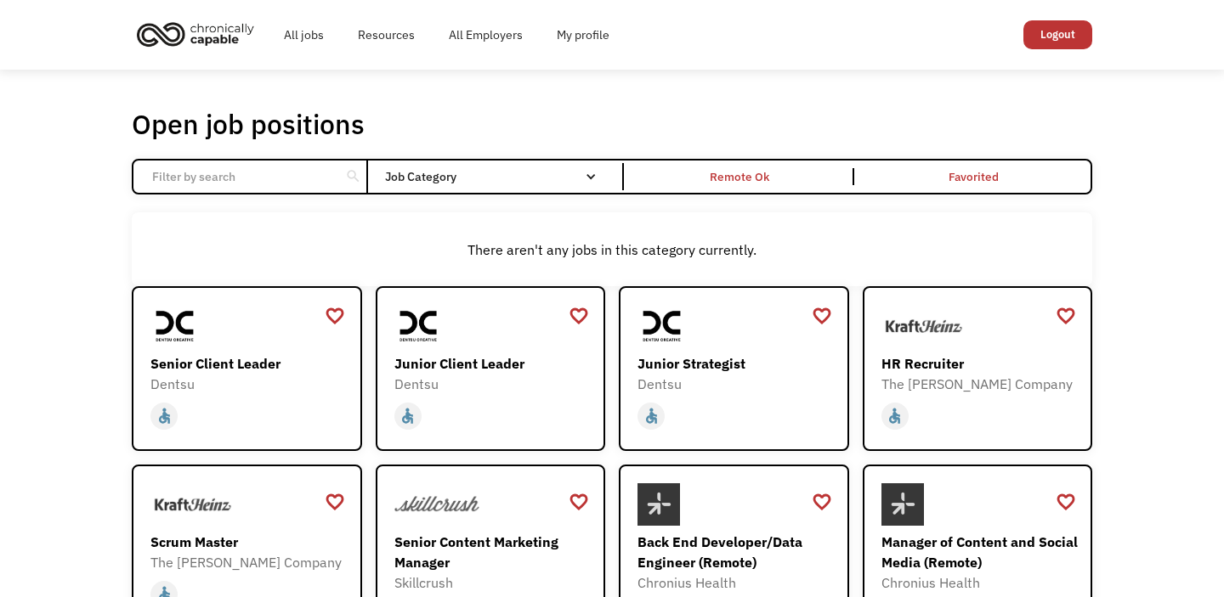
click at [231, 178] on input "Email Form" at bounding box center [237, 177] width 190 height 32
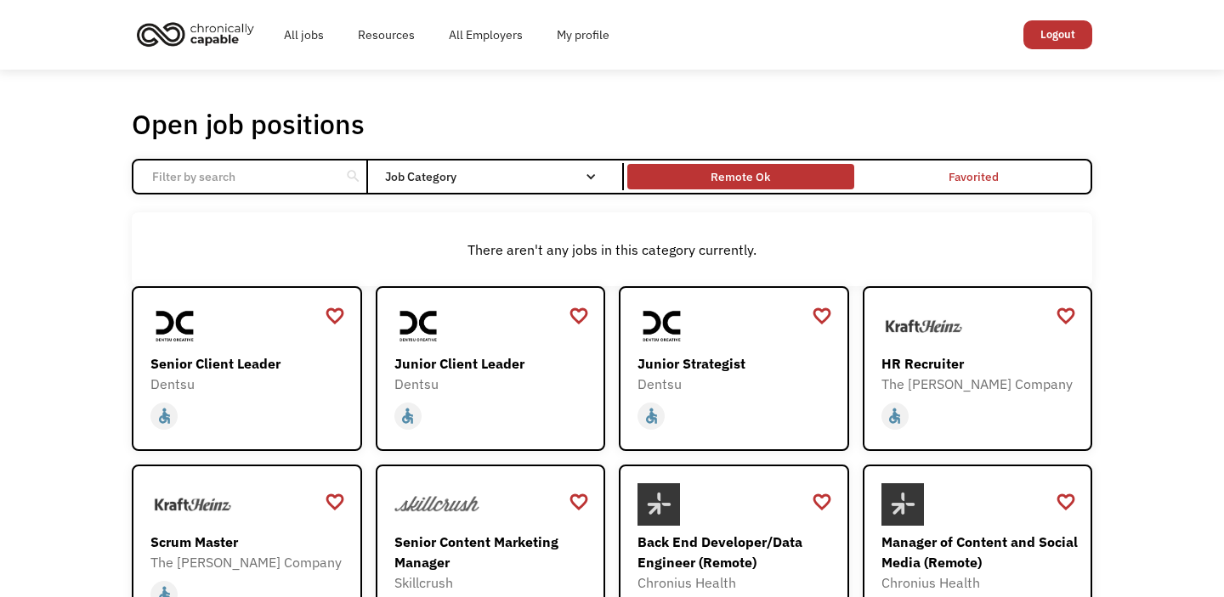
click at [761, 172] on div "Remote Ok" at bounding box center [740, 177] width 59 height 20
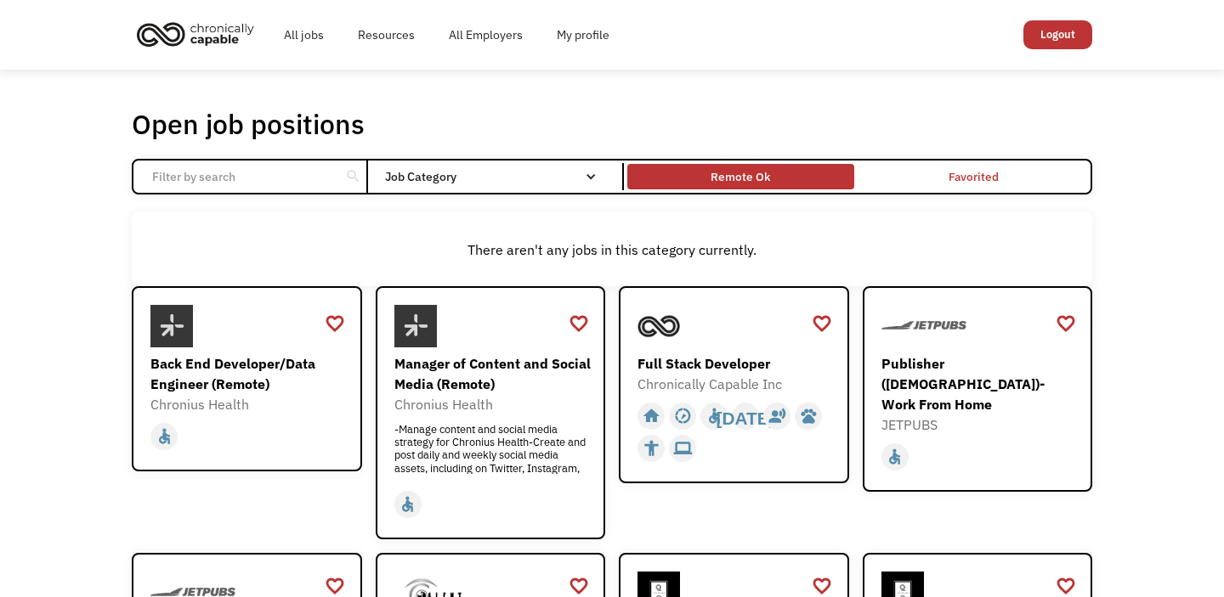
click at [762, 170] on div "Remote Ok" at bounding box center [740, 177] width 59 height 20
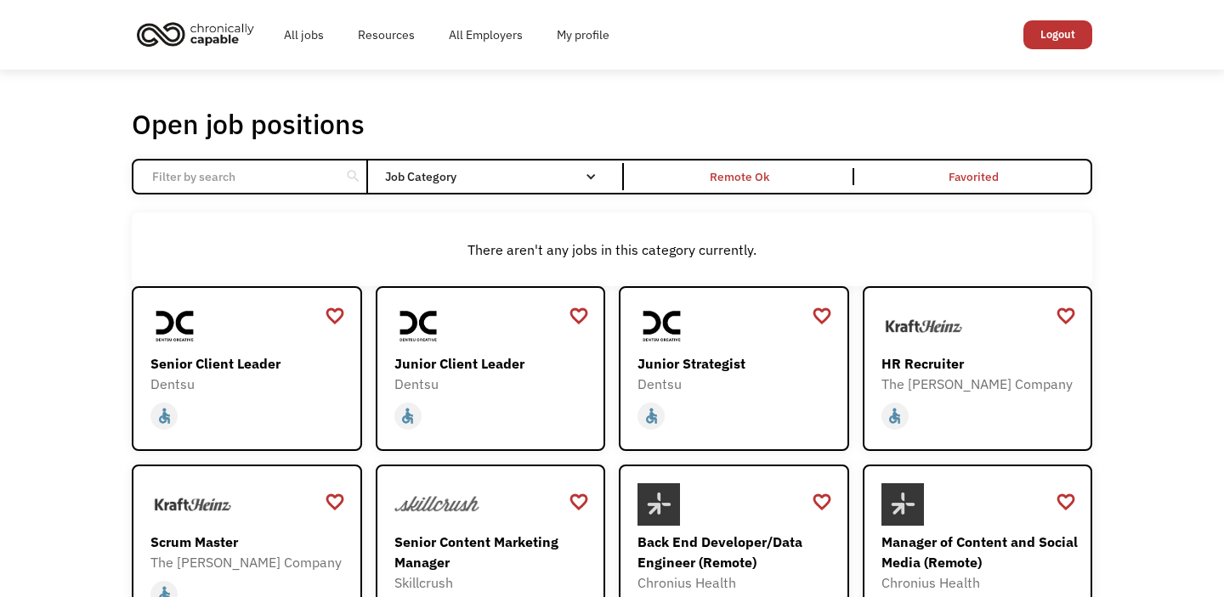
click at [289, 184] on input "Email Form" at bounding box center [237, 177] width 190 height 32
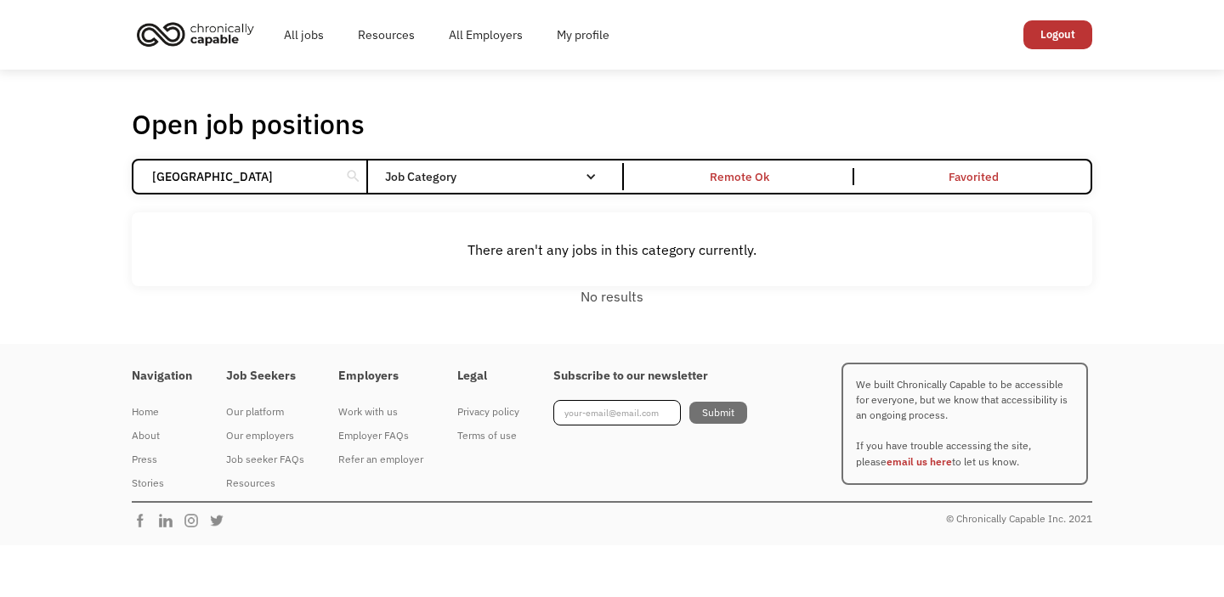
click input "Email Form" at bounding box center [0, 0] width 0 height 0
type input "c"
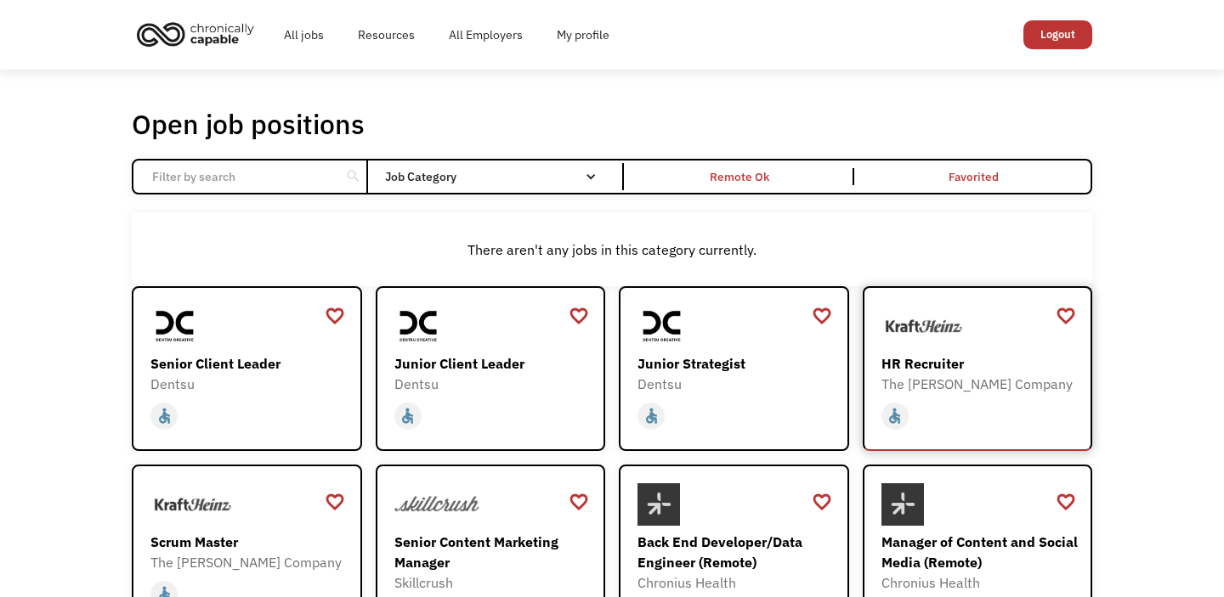
click at [941, 377] on div "The Kraft Heinz Company" at bounding box center [979, 384] width 197 height 20
click at [709, 348] on div "Junior Strategist Dentsu https://join.smartrecruiters.com/dentsu/3f6e4235-1bf0-…" at bounding box center [735, 349] width 197 height 89
click at [218, 37] on img "home" at bounding box center [195, 33] width 127 height 37
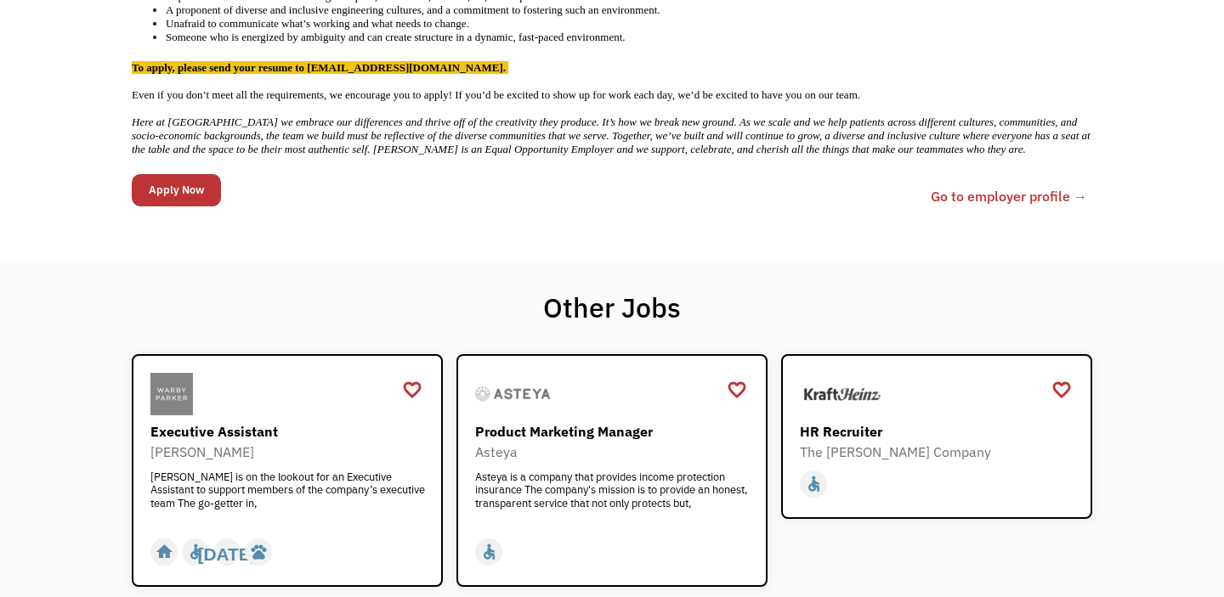
scroll to position [671, 0]
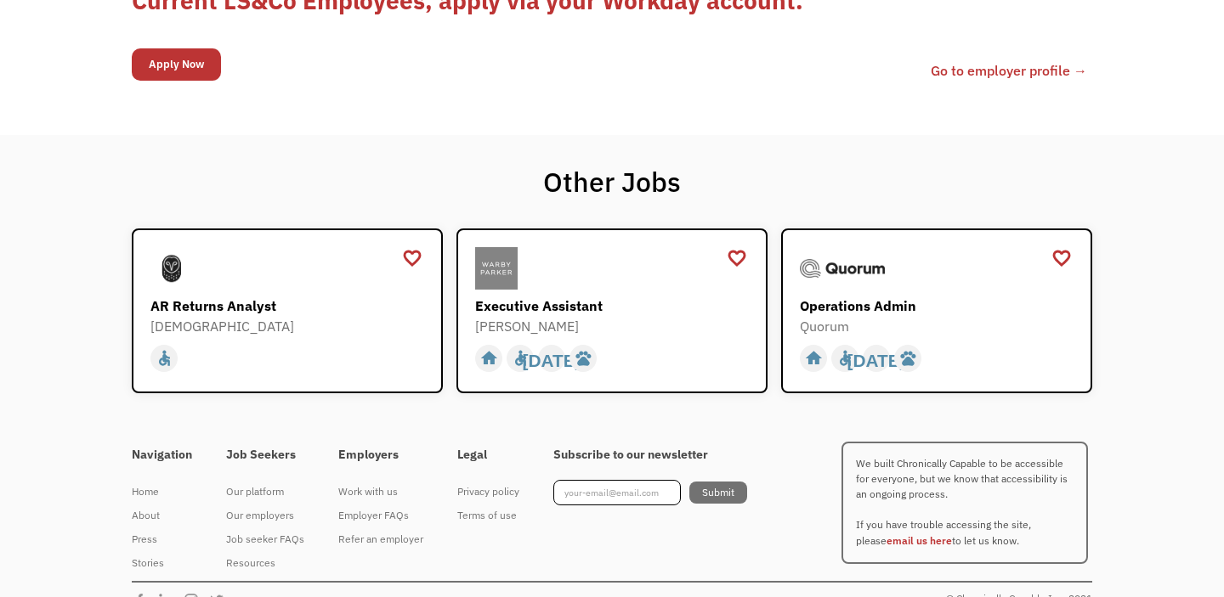
scroll to position [2047, 0]
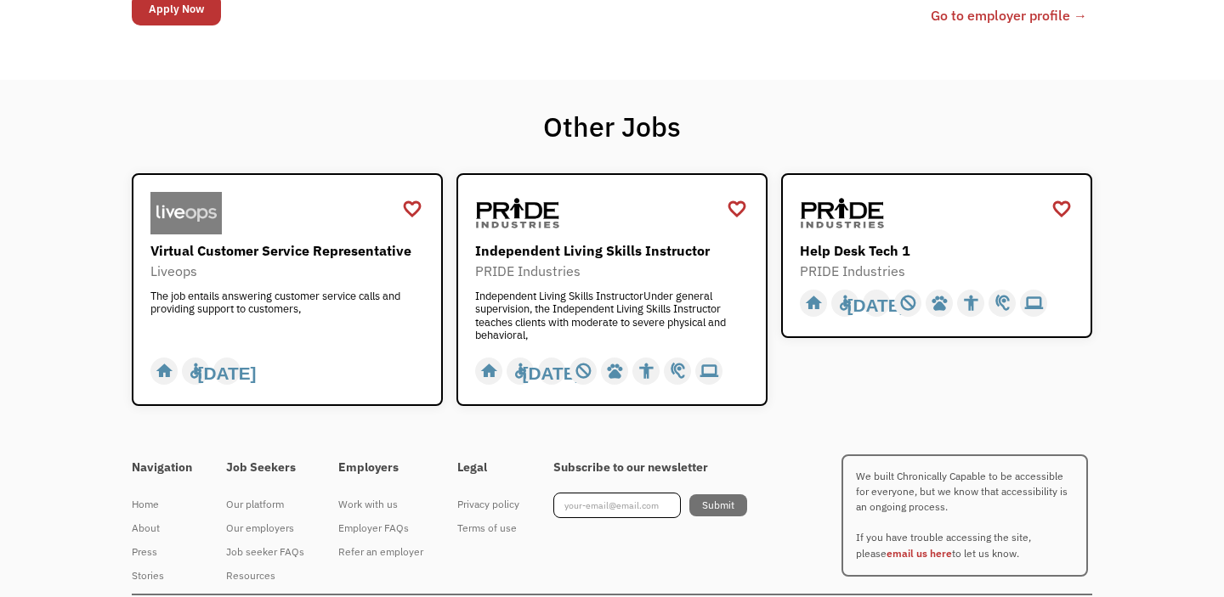
scroll to position [1023, 0]
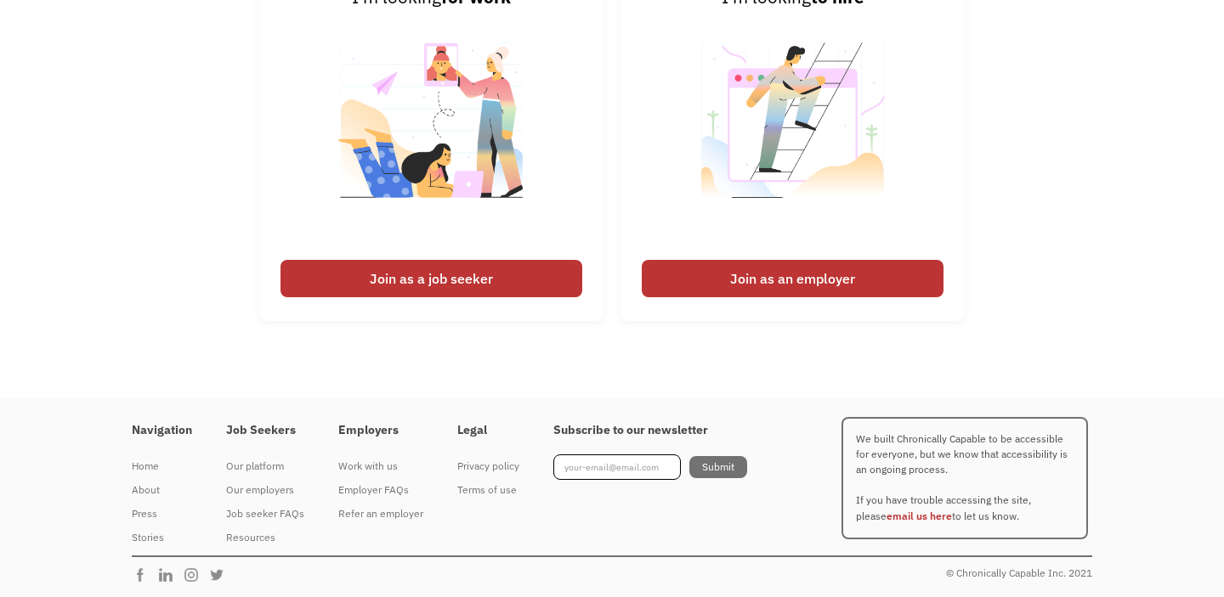
scroll to position [4037, 0]
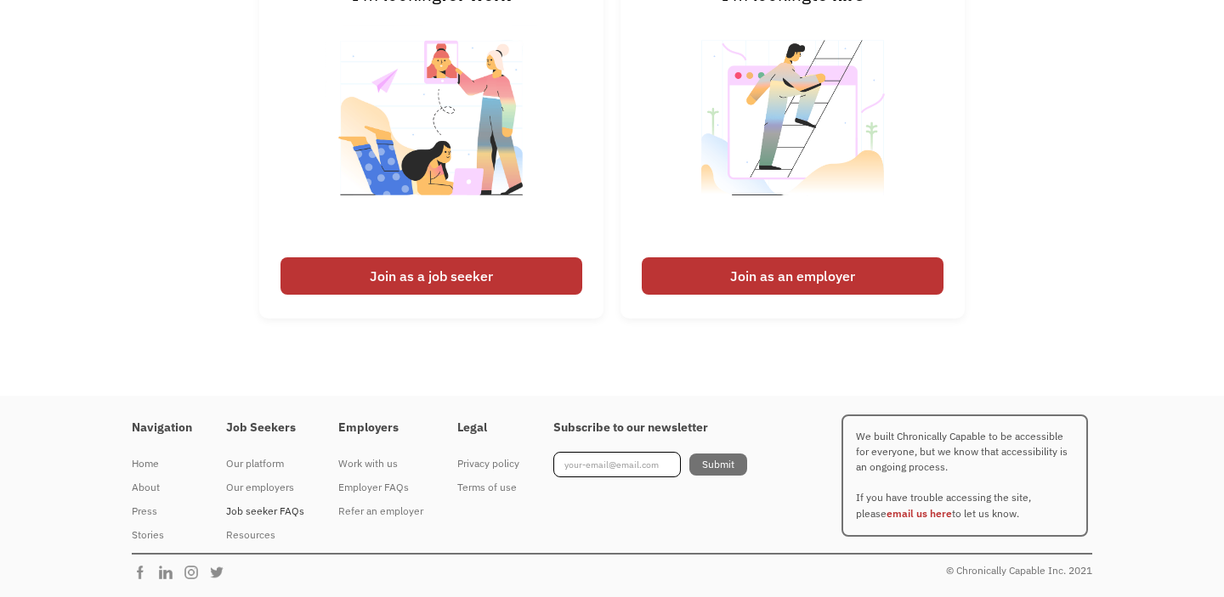
click at [294, 512] on div "Job seeker FAQs" at bounding box center [265, 511] width 78 height 20
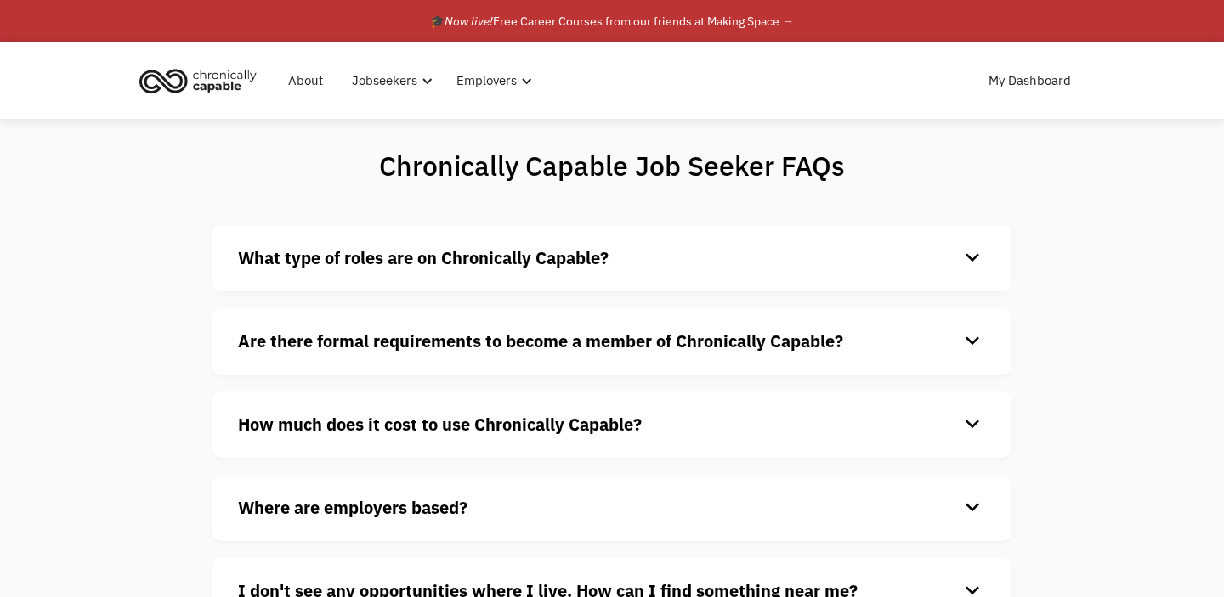
click at [674, 261] on h4 "What type of roles are on Chronically Capable?" at bounding box center [598, 258] width 721 height 25
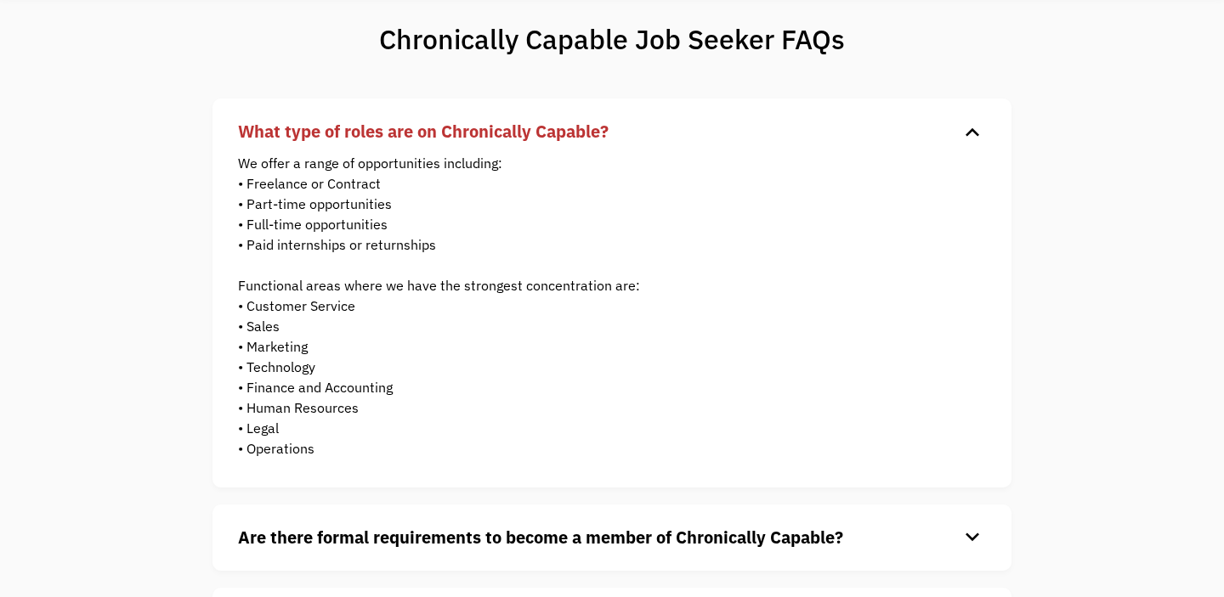
scroll to position [126, 0]
click at [691, 138] on h4 "What type of roles are on Chronically Capable?" at bounding box center [598, 132] width 721 height 25
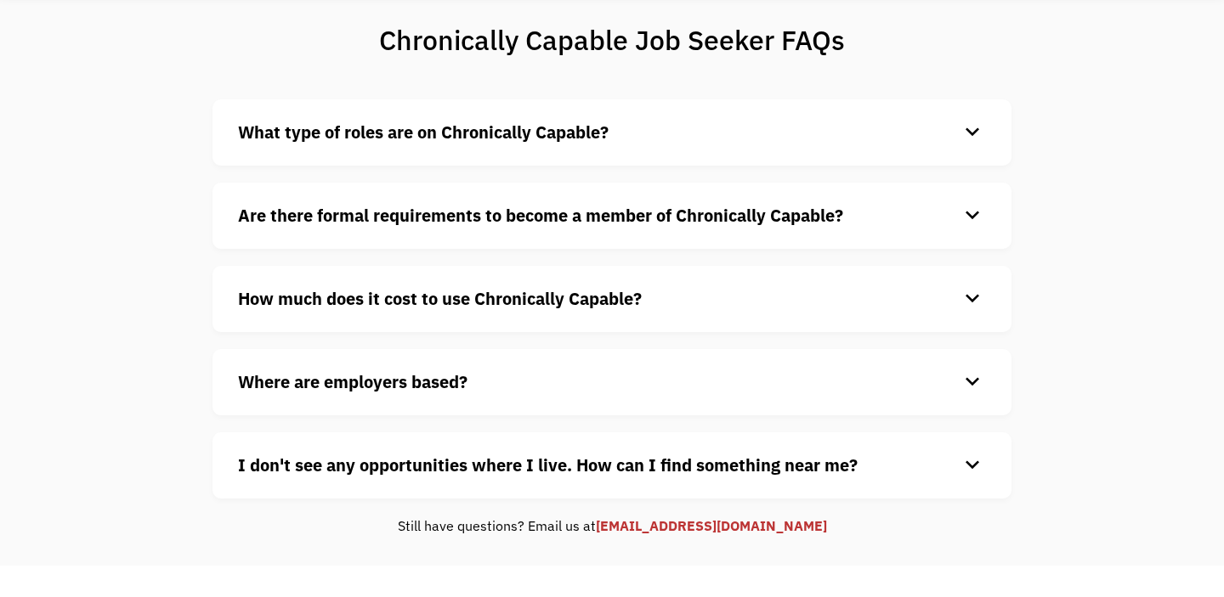
click at [679, 396] on div "Where are employers based? keyboard_arrow_down Our customers are based all over…" at bounding box center [611, 382] width 799 height 66
click at [950, 370] on h4 "Where are employers based?" at bounding box center [598, 382] width 721 height 25
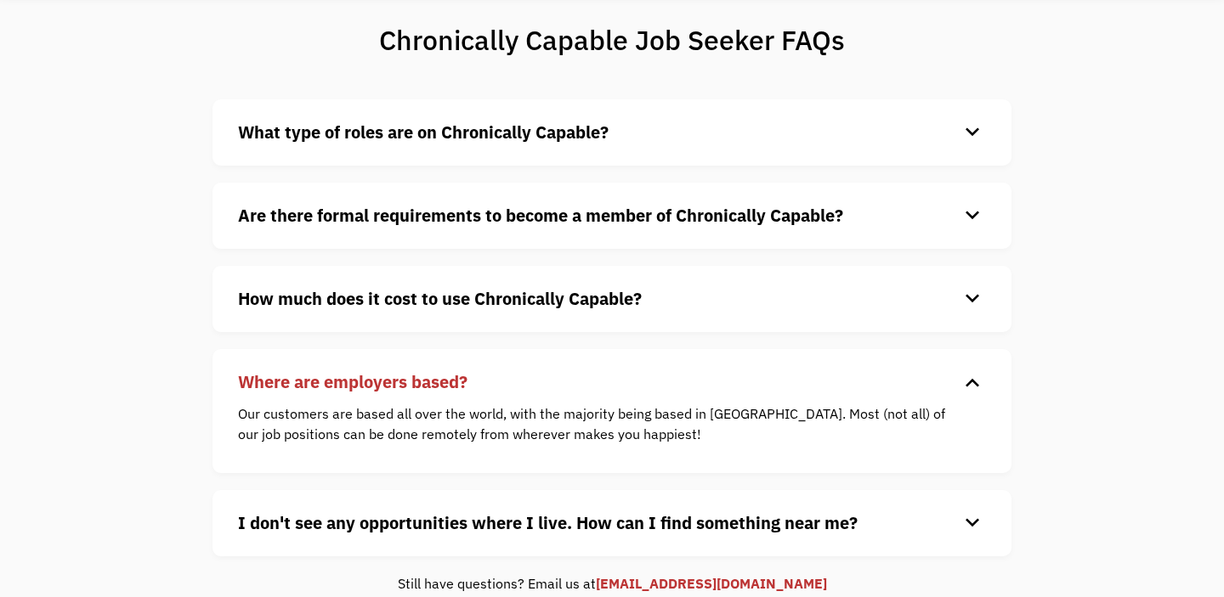
click at [863, 380] on h4 "Where are employers based?" at bounding box center [598, 382] width 721 height 25
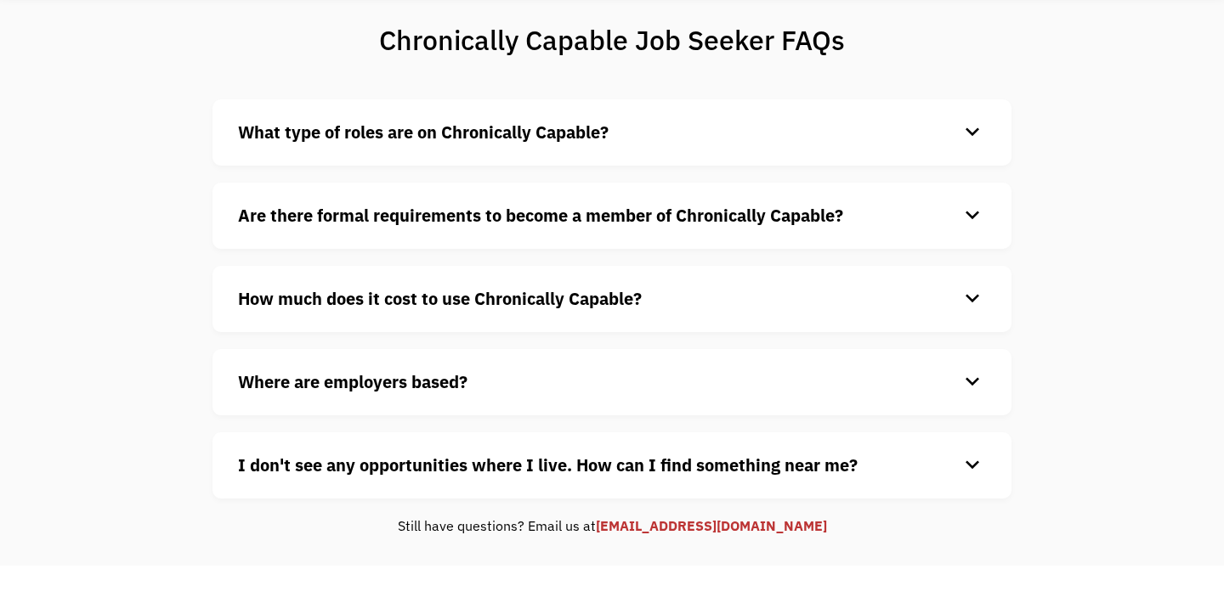
click at [841, 288] on h4 "How much does it cost to use Chronically Capable?" at bounding box center [598, 298] width 721 height 25
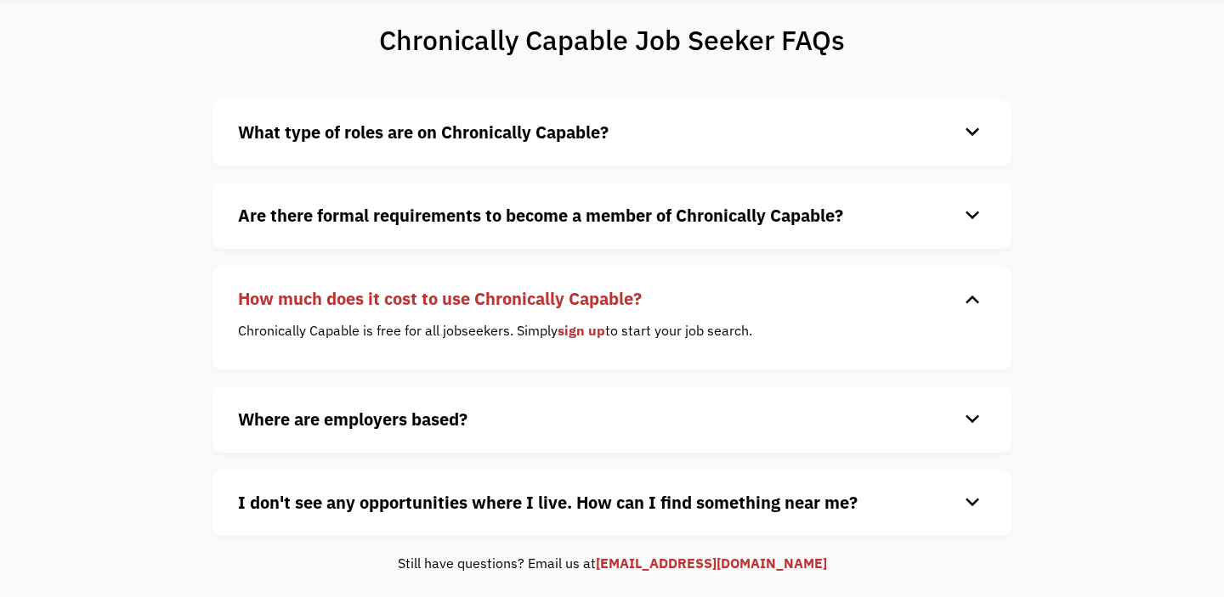
click at [843, 290] on h4 "How much does it cost to use Chronically Capable?" at bounding box center [598, 298] width 721 height 25
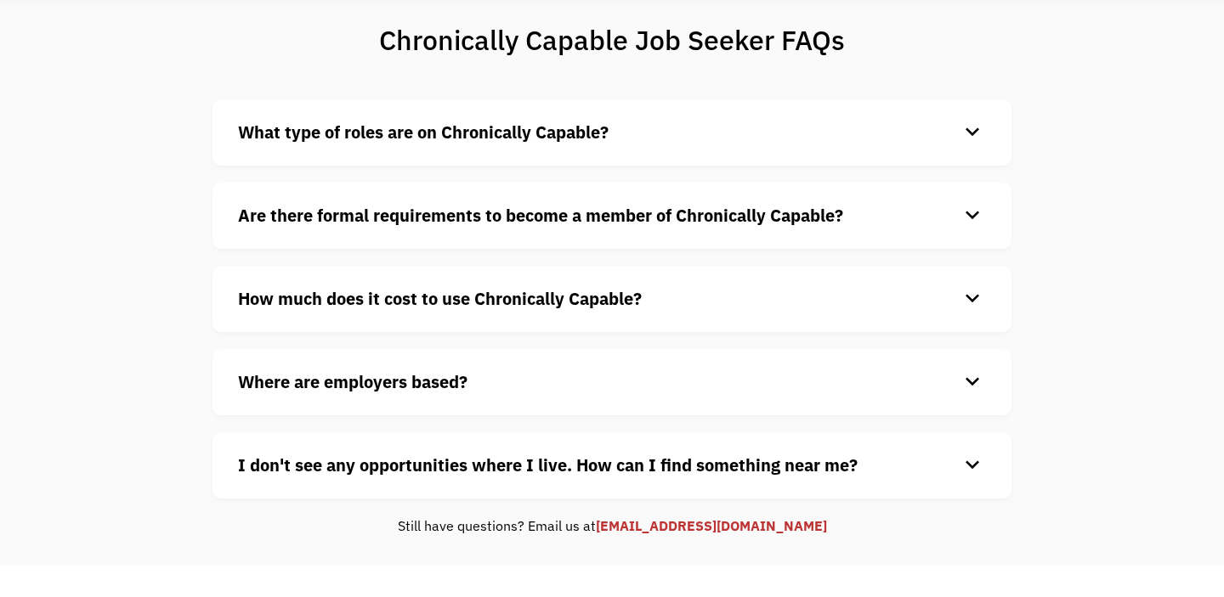
scroll to position [0, 0]
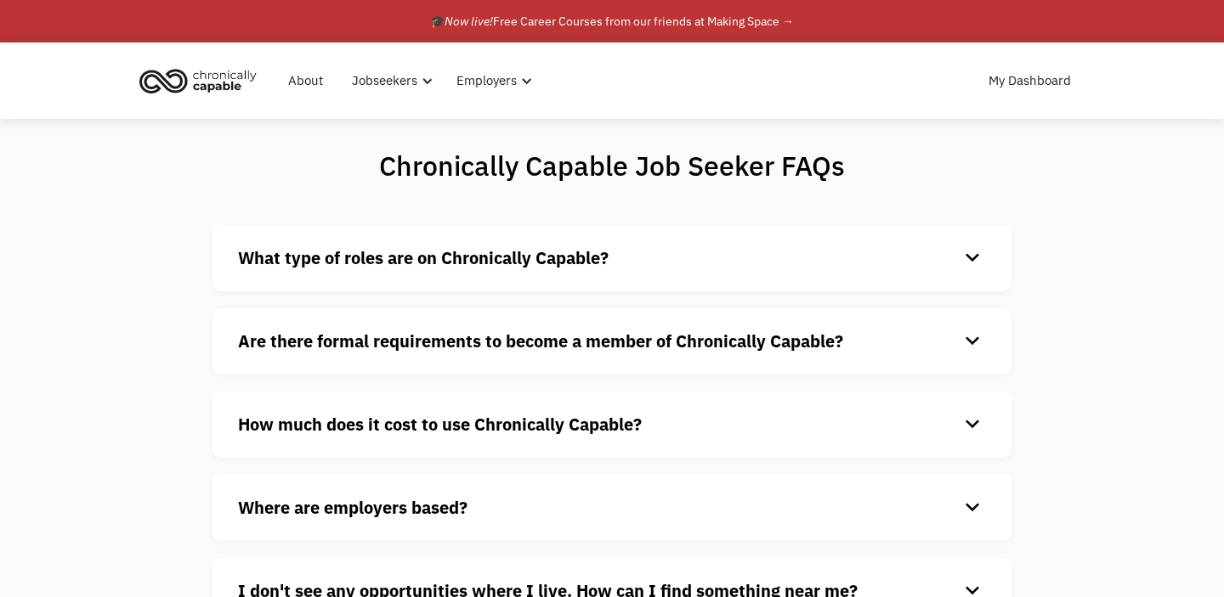
click at [221, 80] on img "home" at bounding box center [197, 80] width 127 height 37
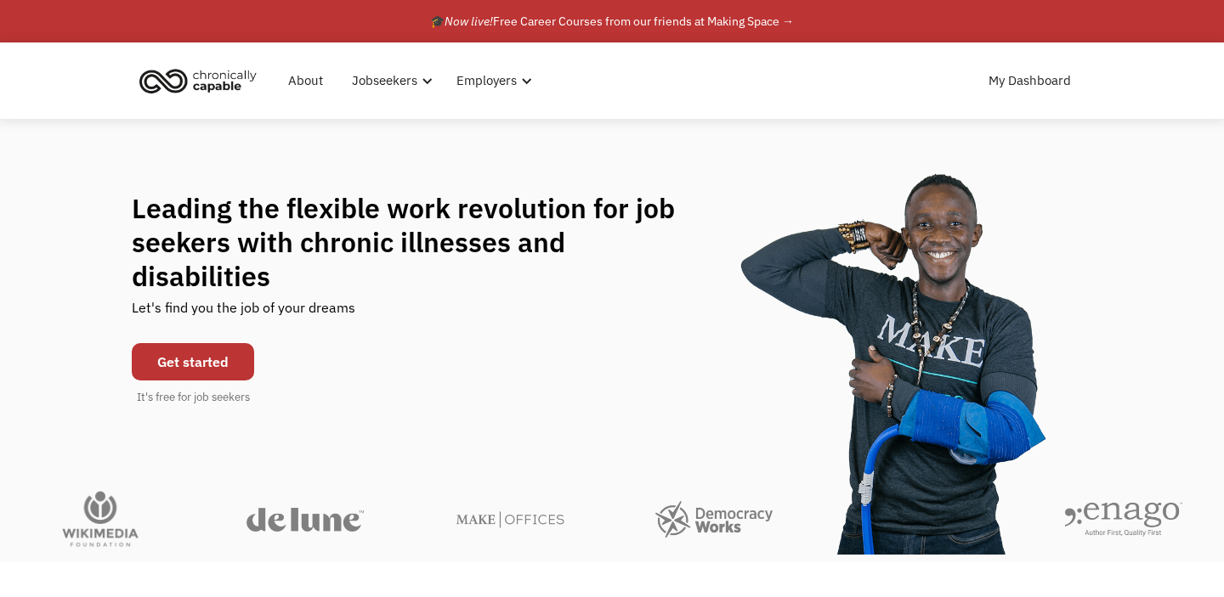
click at [188, 343] on link "Get started" at bounding box center [193, 361] width 122 height 37
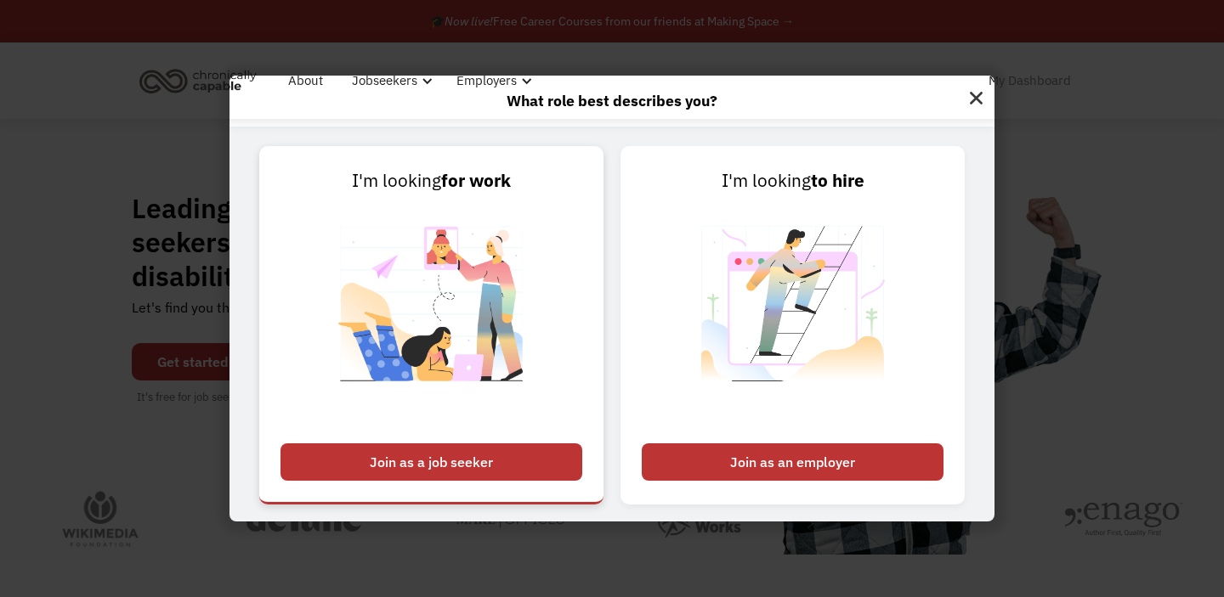
click at [451, 456] on div "Join as a job seeker" at bounding box center [431, 462] width 302 height 37
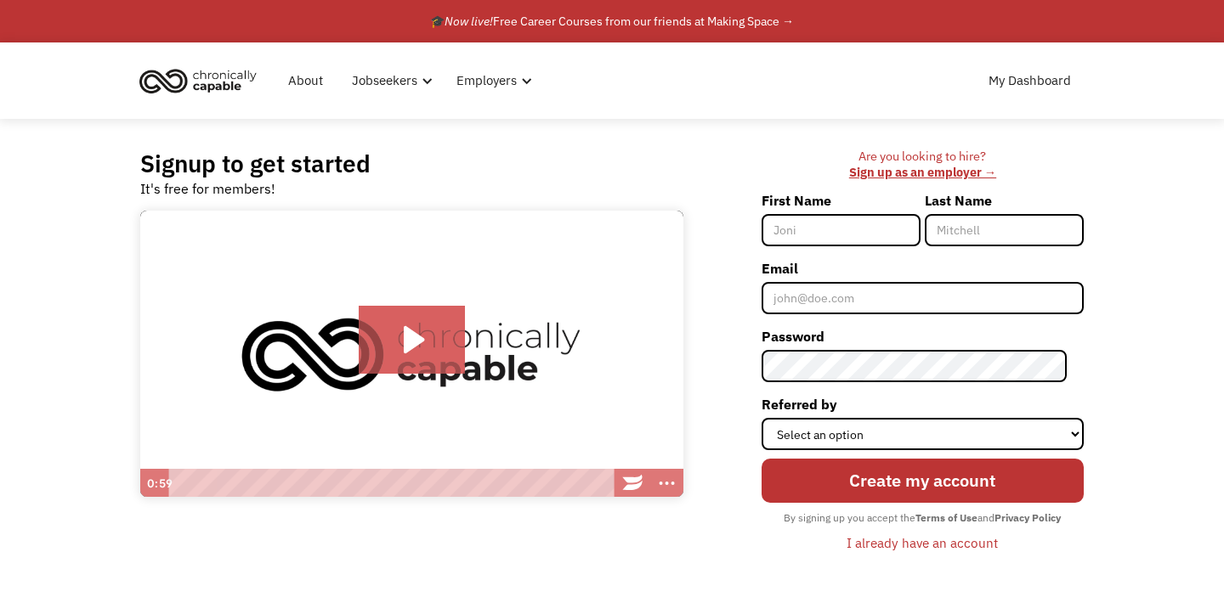
click at [895, 546] on div "I already have an account" at bounding box center [922, 543] width 151 height 20
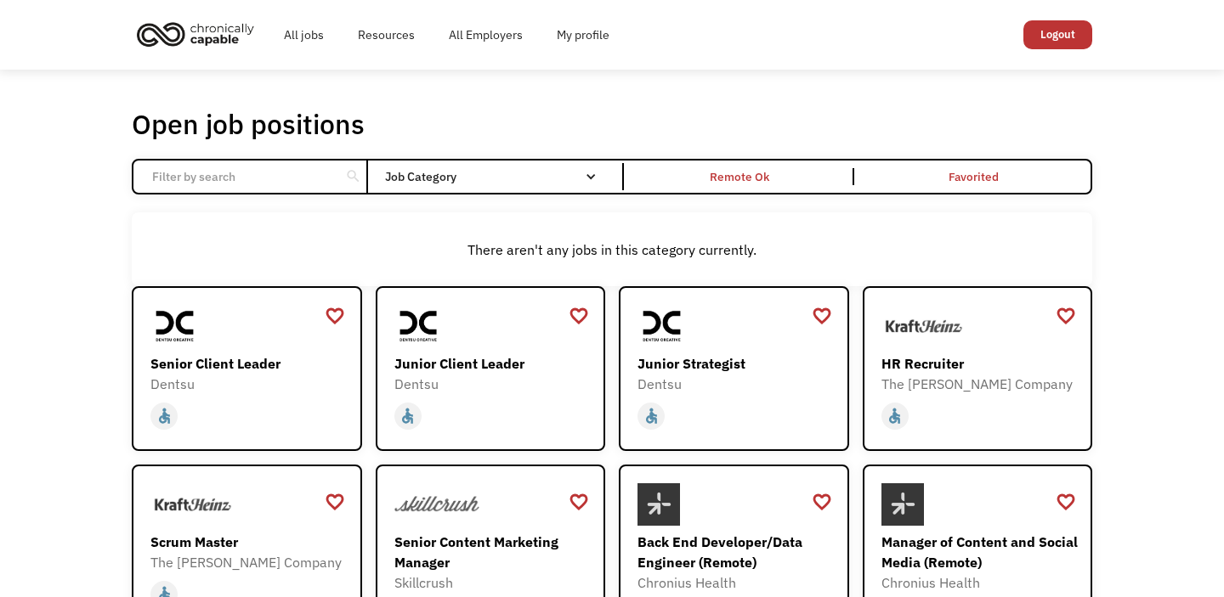
click at [249, 175] on input "Email Form" at bounding box center [237, 177] width 190 height 32
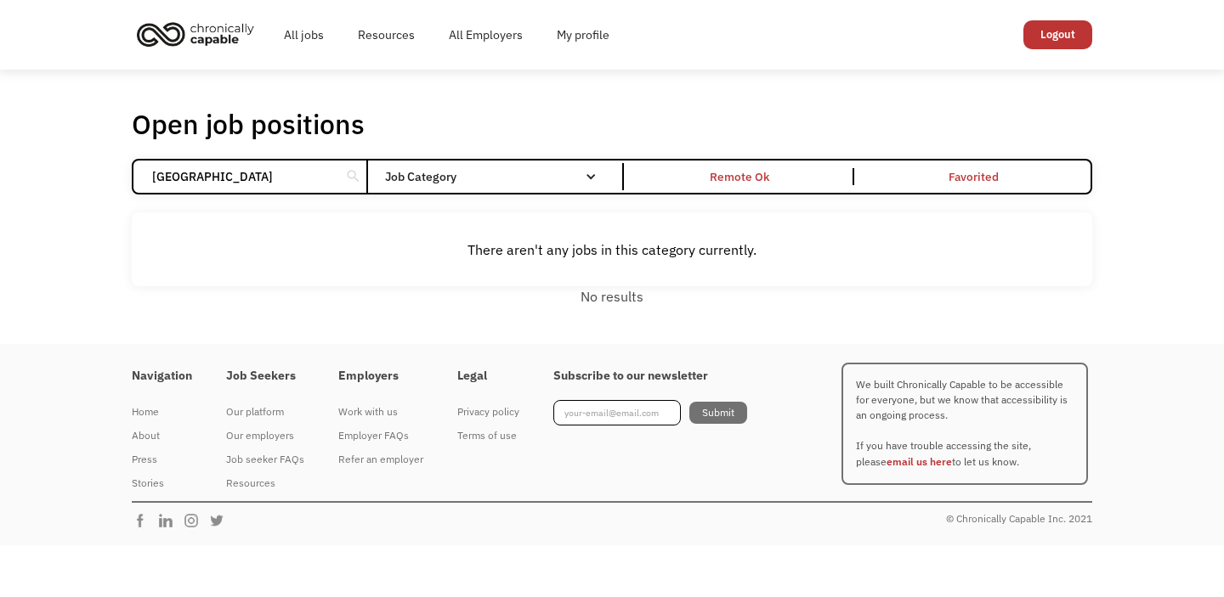
click input "Email Form" at bounding box center [0, 0] width 0 height 0
type input "c"
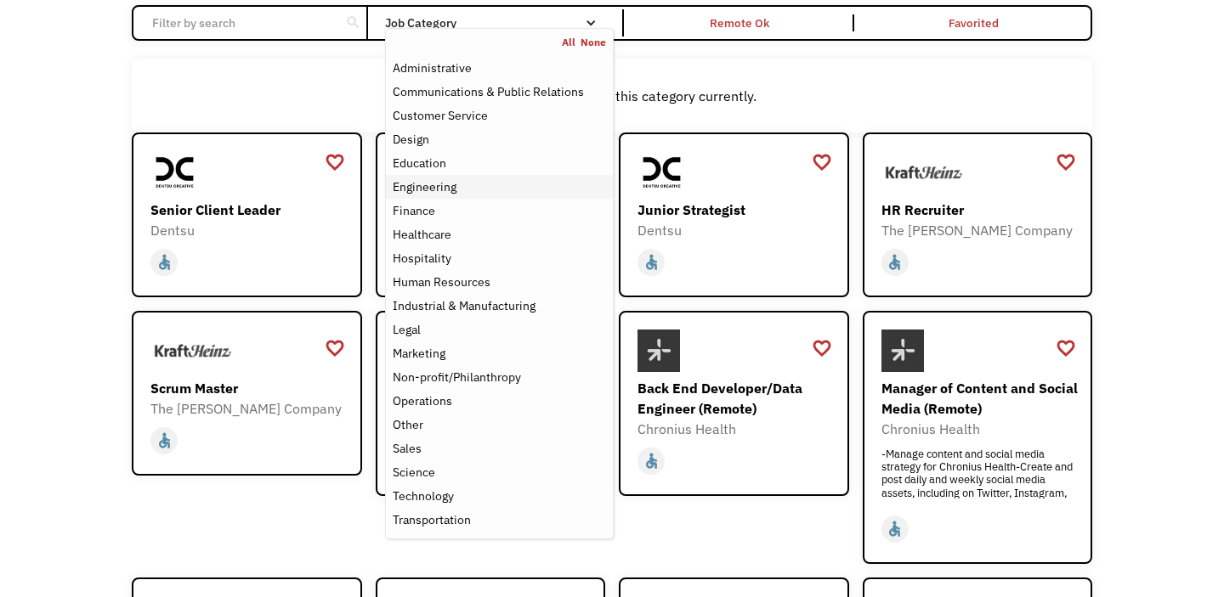
scroll to position [138, 0]
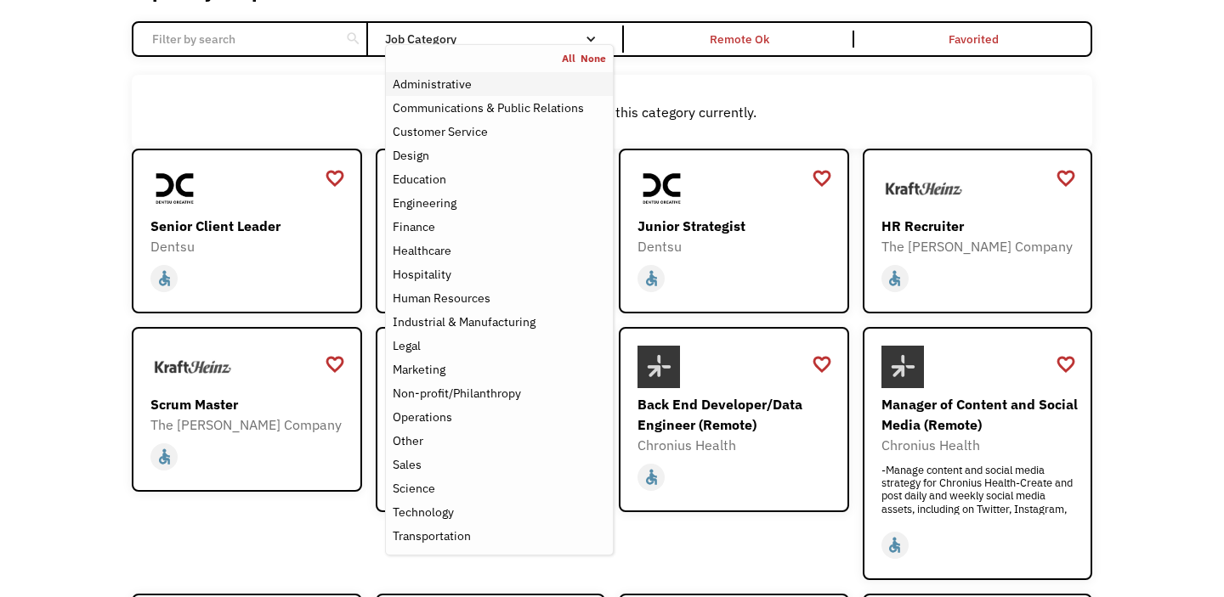
click at [477, 76] on div "Administrative" at bounding box center [499, 84] width 213 height 20
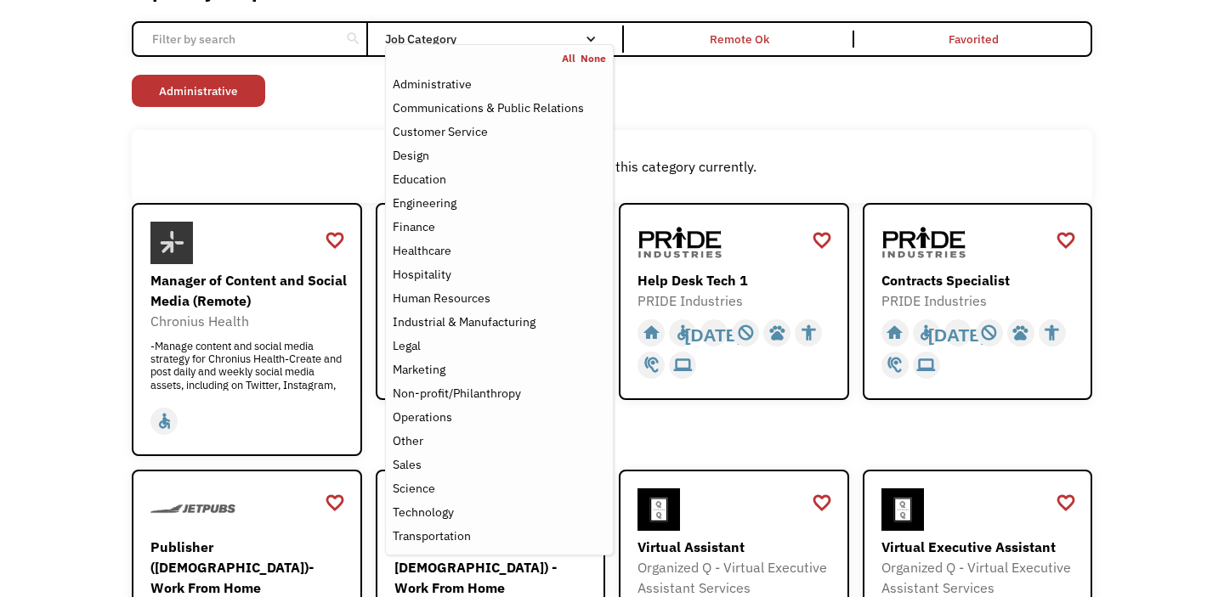
click at [310, 173] on div "There aren't any jobs in this category currently." at bounding box center [611, 166] width 943 height 20
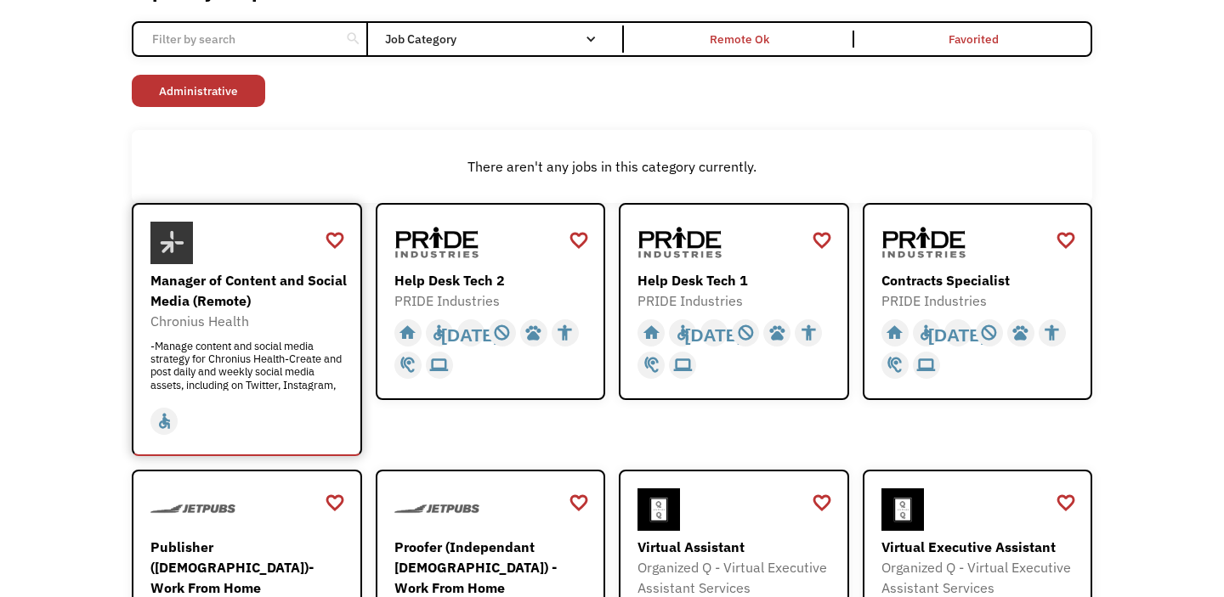
click at [333, 380] on div "-Manage content and social media strategy for Chronius Health-Create and post d…" at bounding box center [248, 365] width 197 height 51
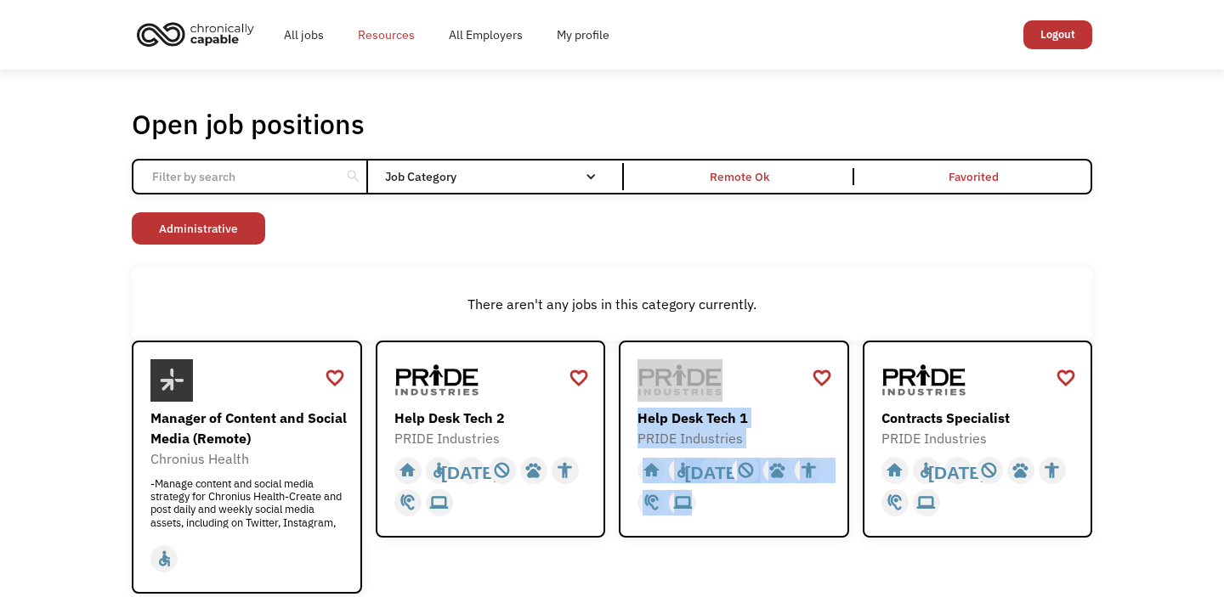
click at [394, 42] on link "Resources" at bounding box center [386, 35] width 91 height 54
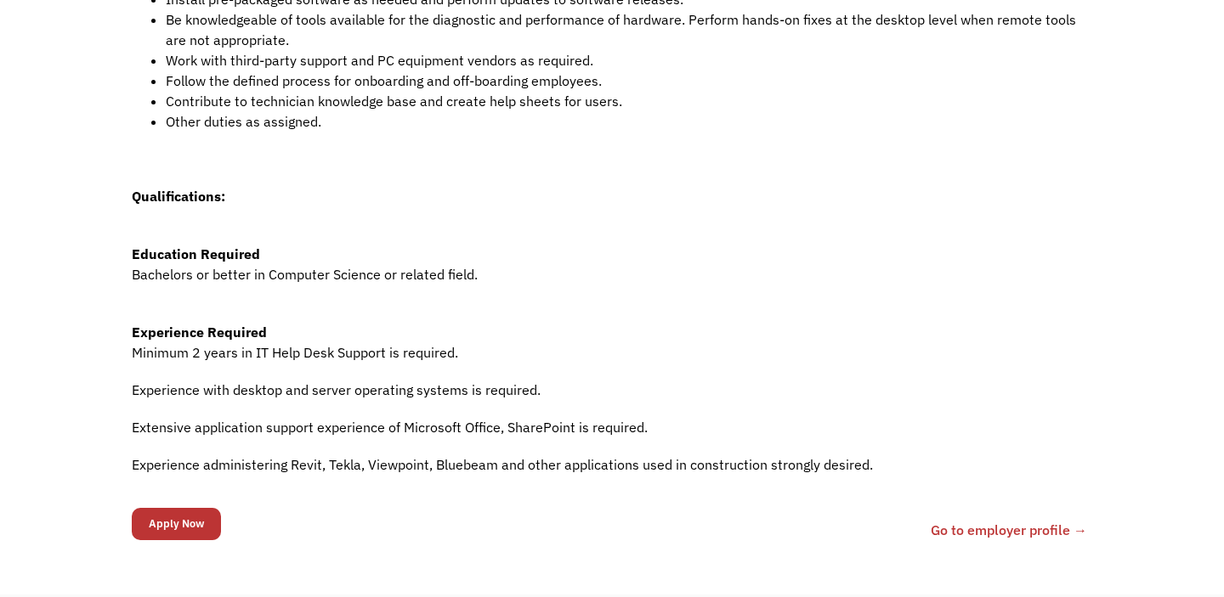
scroll to position [675, 0]
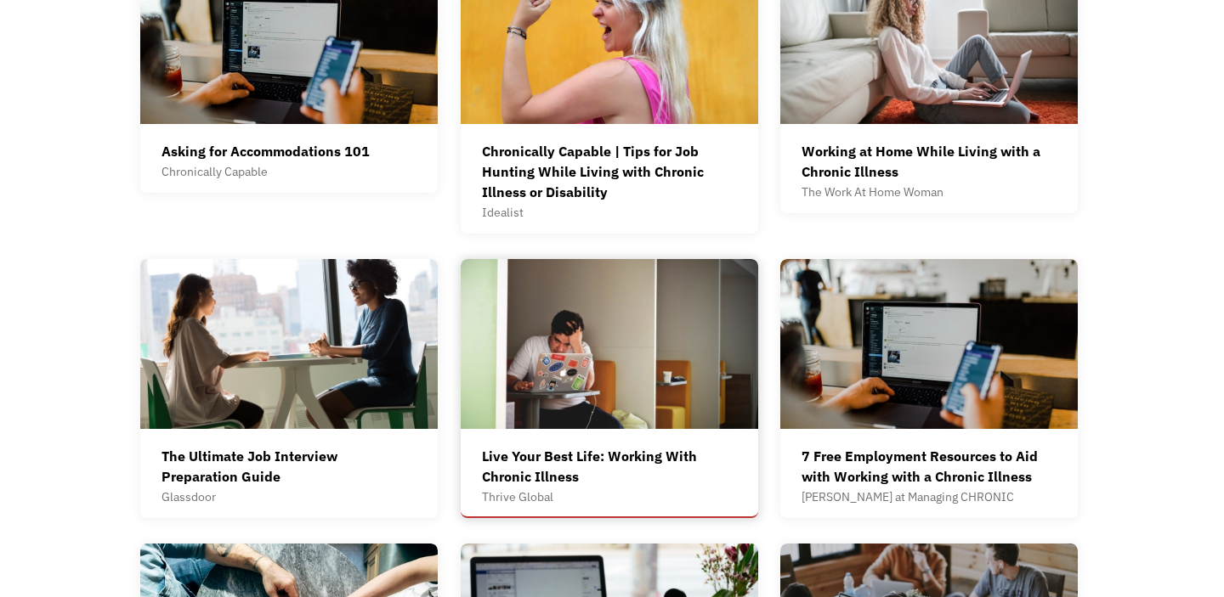
scroll to position [579, 0]
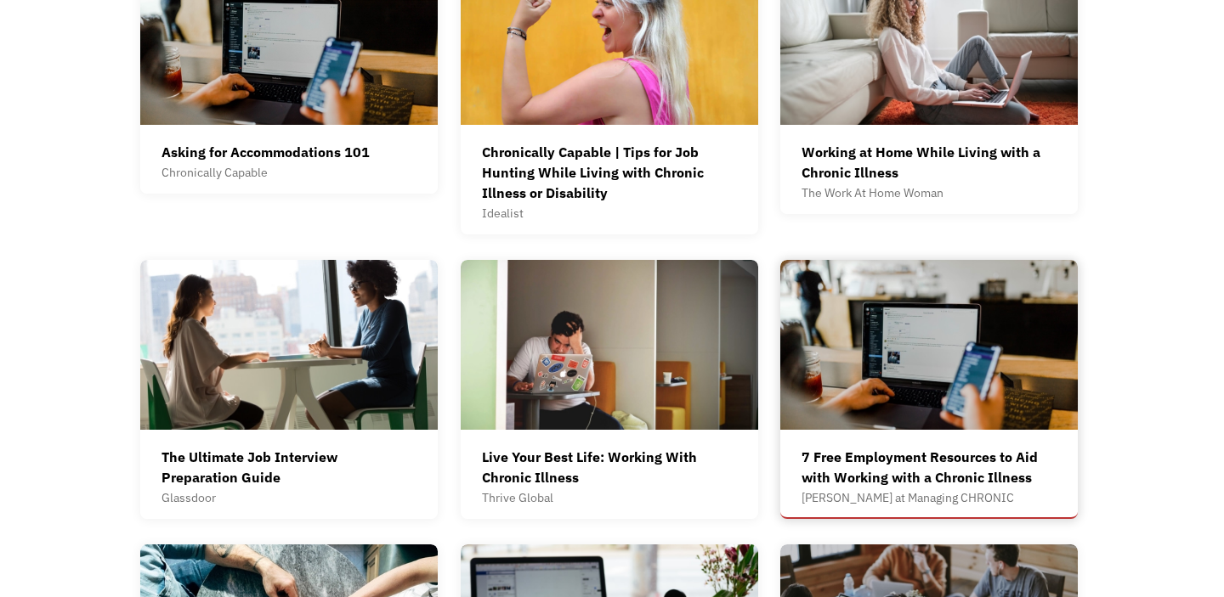
click at [888, 381] on img at bounding box center [928, 345] width 297 height 170
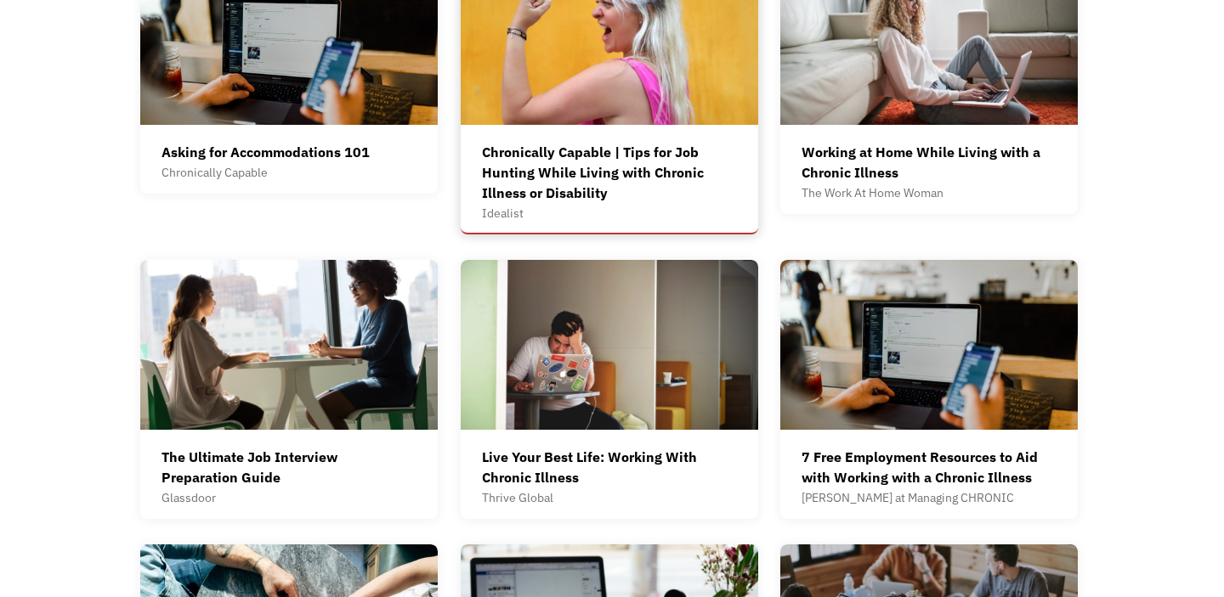
click at [670, 186] on div "Chronically Capable | Tips for Job Hunting While Living with Chronic Illness or…" at bounding box center [609, 172] width 255 height 61
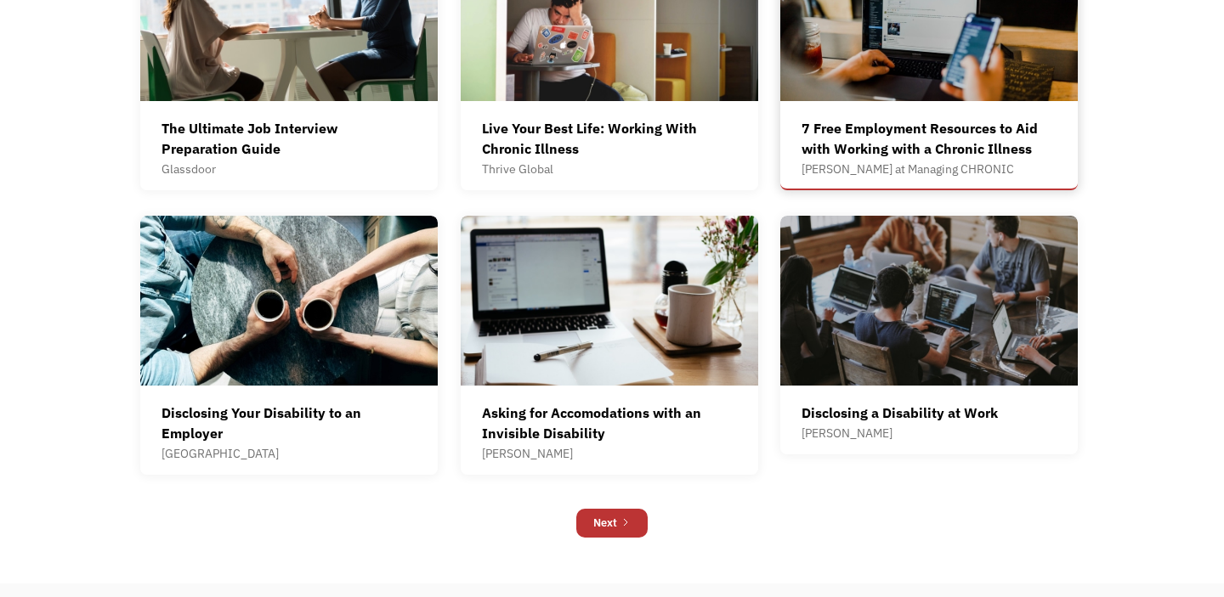
scroll to position [945, 0]
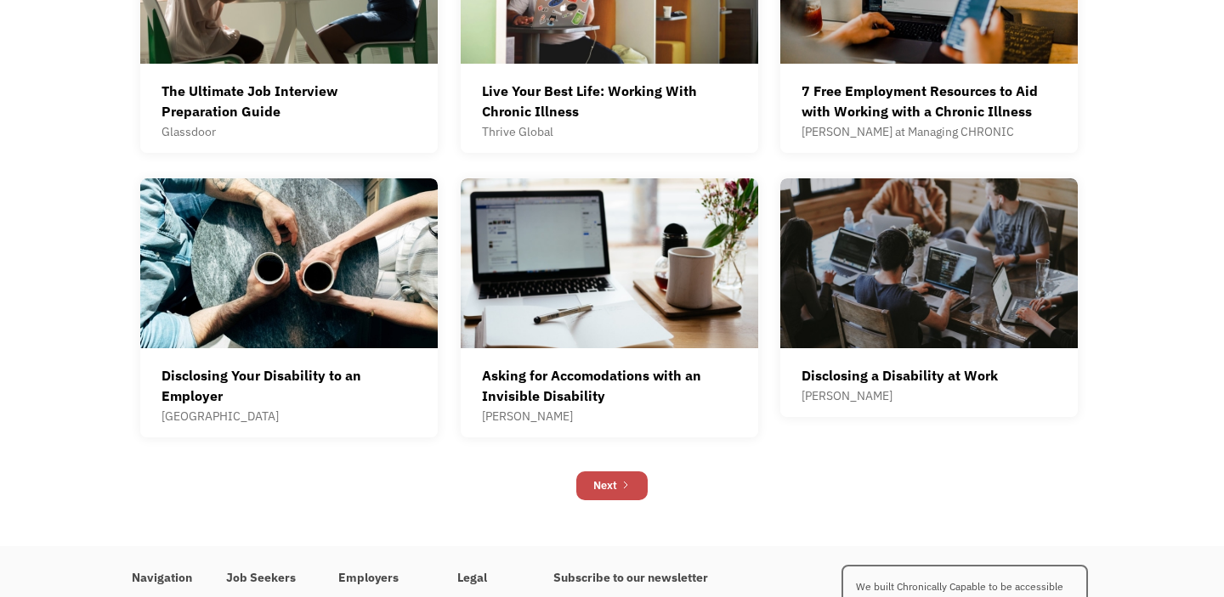
click at [630, 484] on icon "Next Page" at bounding box center [625, 485] width 10 height 10
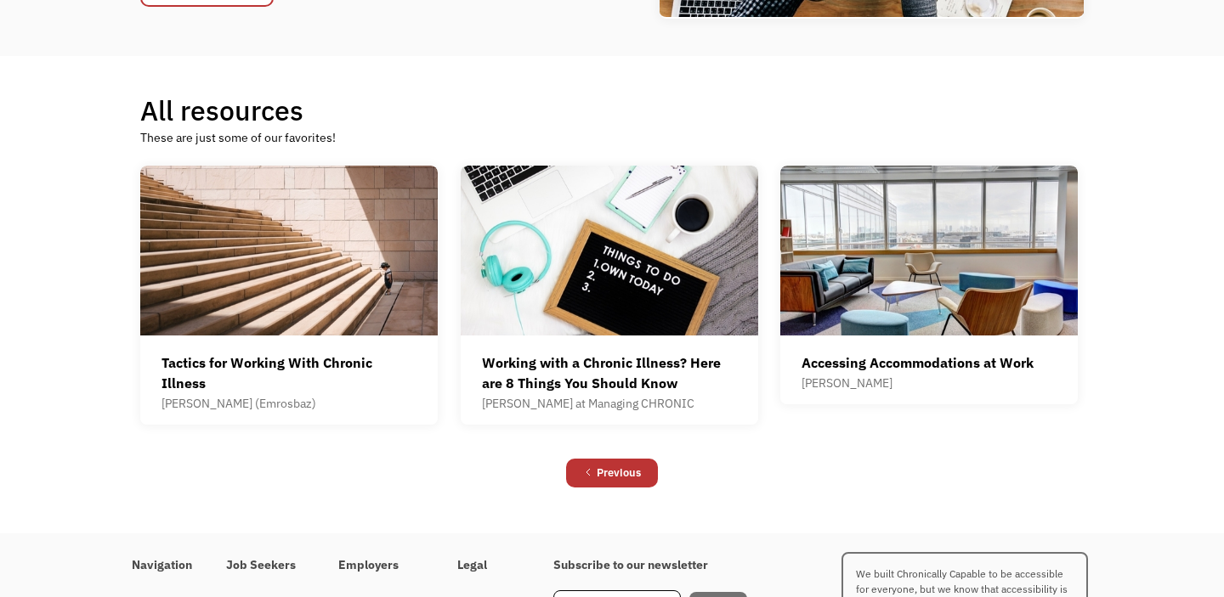
scroll to position [377, 0]
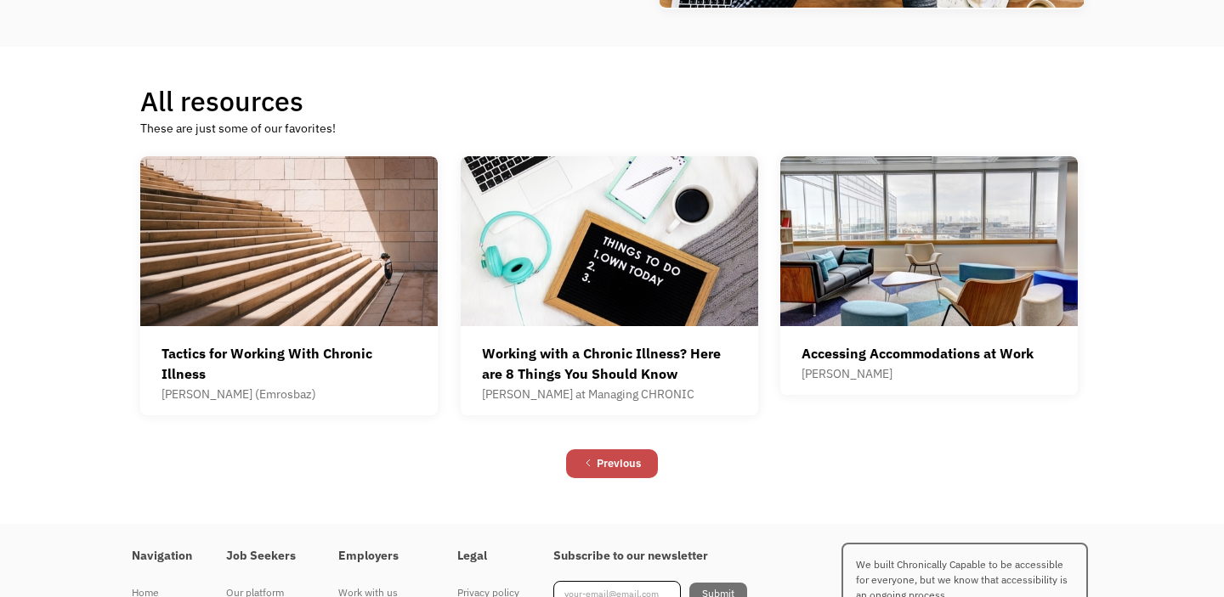
click at [646, 464] on link "Previous" at bounding box center [612, 464] width 92 height 29
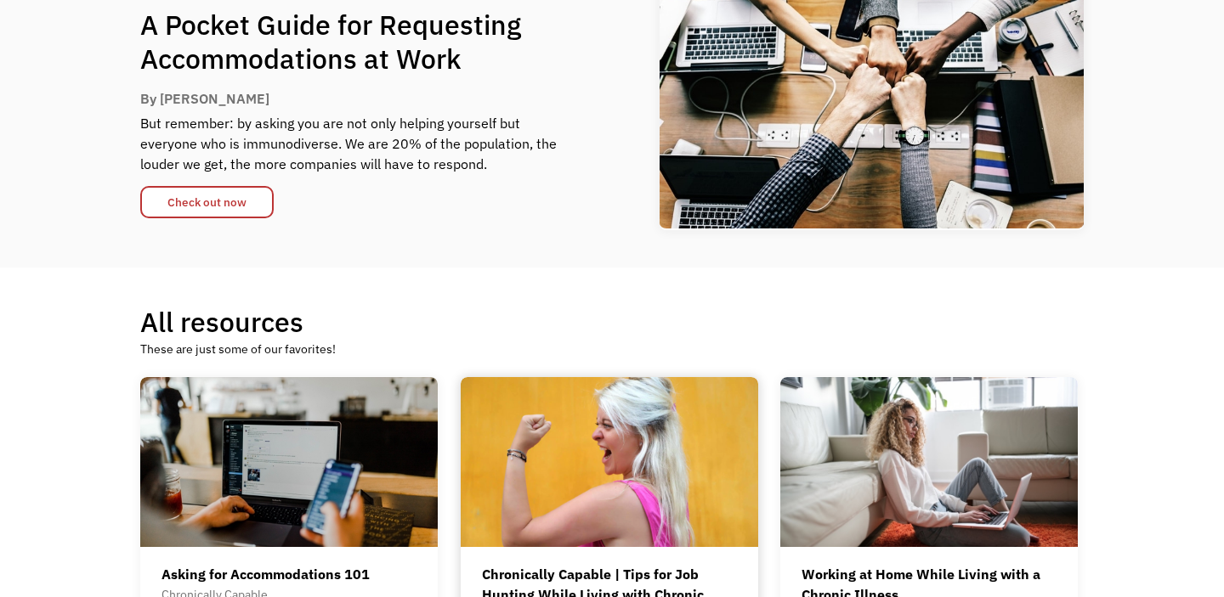
scroll to position [170, 0]
